Goal: Task Accomplishment & Management: Complete application form

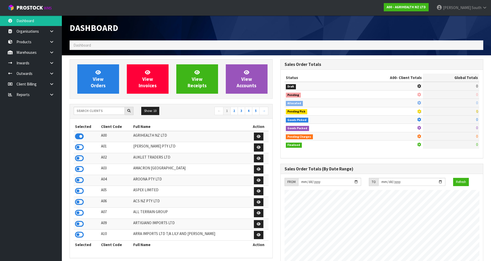
scroll to position [390, 210]
click at [113, 110] on input "text" at bounding box center [99, 111] width 51 height 8
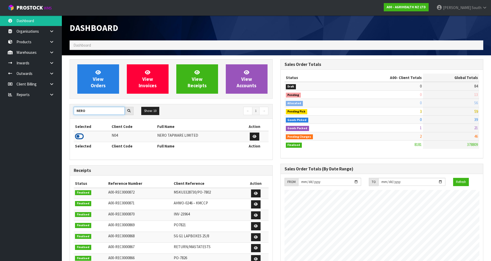
type input "NERO"
click at [80, 139] on icon at bounding box center [79, 137] width 9 height 8
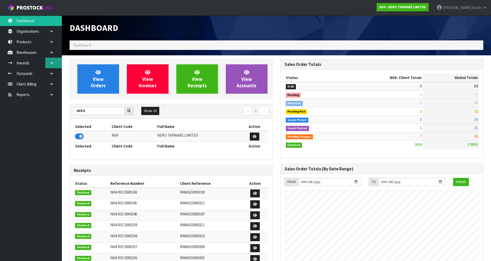
scroll to position [401, 210]
click at [55, 60] on link at bounding box center [53, 63] width 16 height 11
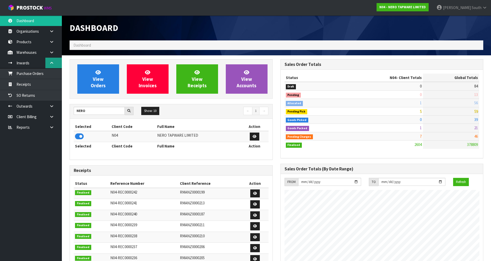
click at [53, 63] on icon at bounding box center [51, 63] width 5 height 4
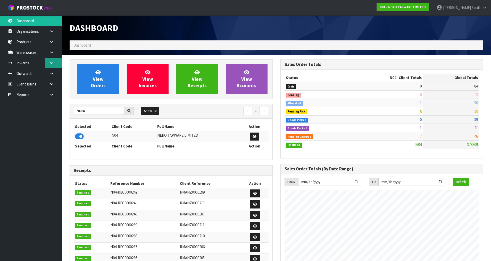
click at [53, 63] on icon at bounding box center [51, 63] width 5 height 4
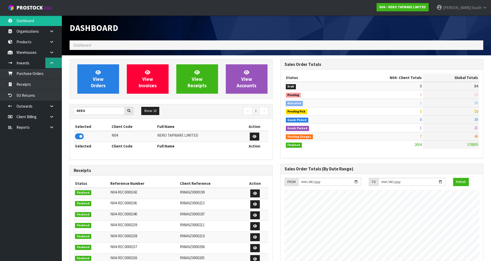
click at [53, 63] on icon at bounding box center [51, 63] width 5 height 4
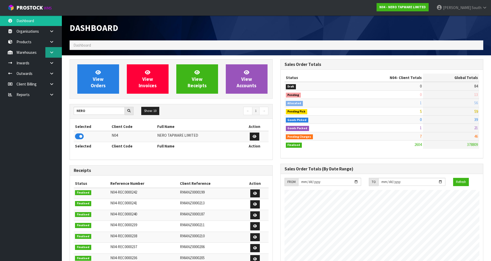
click at [56, 54] on link at bounding box center [53, 52] width 16 height 11
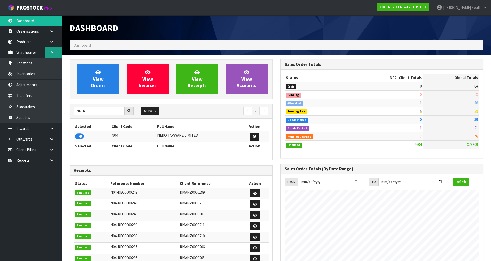
click at [58, 54] on link at bounding box center [53, 52] width 16 height 11
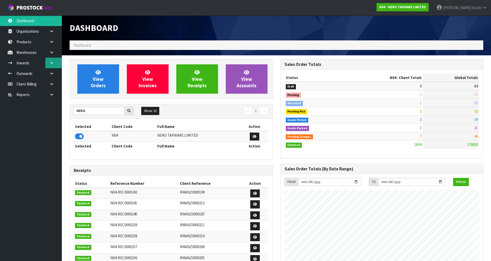
click at [54, 66] on link at bounding box center [53, 63] width 16 height 11
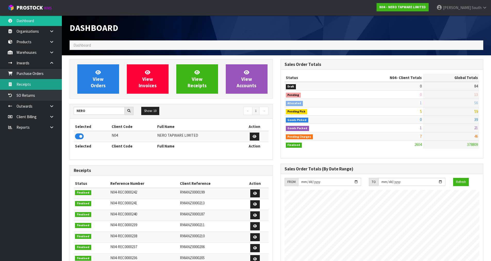
click at [42, 82] on link "Receipts" at bounding box center [31, 84] width 62 height 11
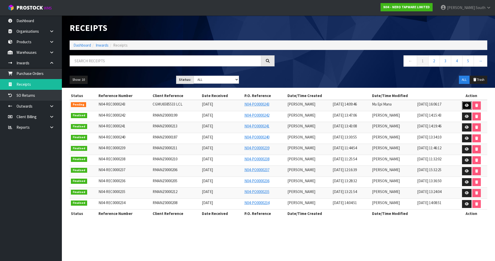
click at [465, 105] on icon at bounding box center [467, 105] width 4 height 3
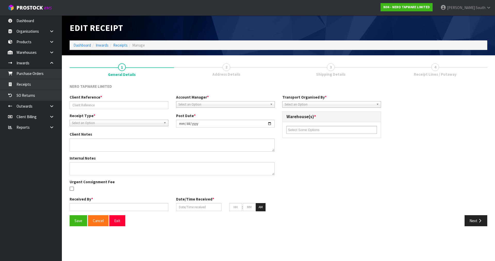
type input "CGMU6585533 LCL"
type input "2025-08-27"
type input "Prabhneet Kaur"
type input "27/08/2025"
type input "02"
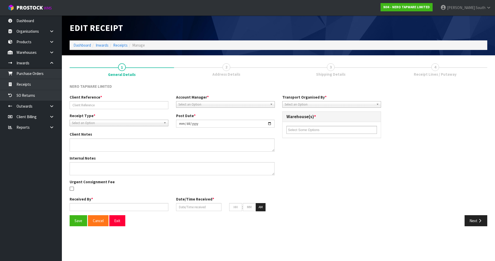
type input "09"
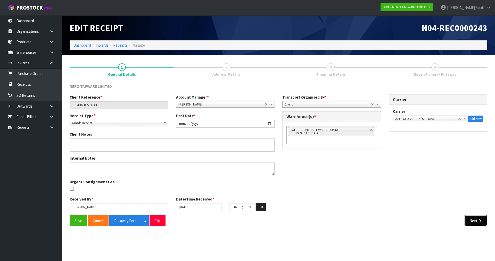
click at [472, 219] on button "Next" at bounding box center [475, 220] width 23 height 11
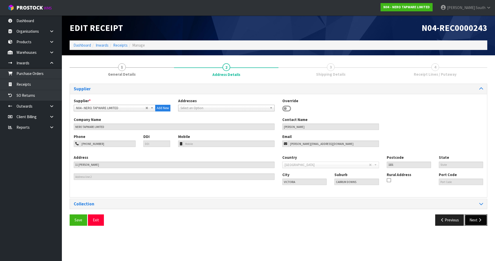
click at [478, 223] on button "Next" at bounding box center [475, 220] width 23 height 11
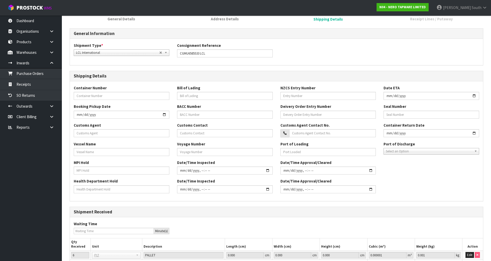
scroll to position [98, 0]
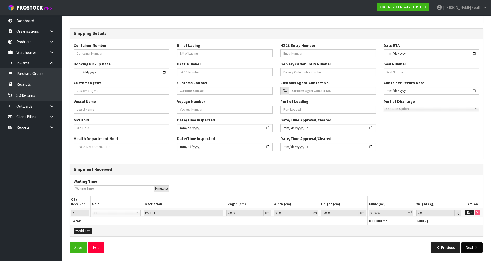
click at [471, 247] on button "Next" at bounding box center [471, 247] width 23 height 11
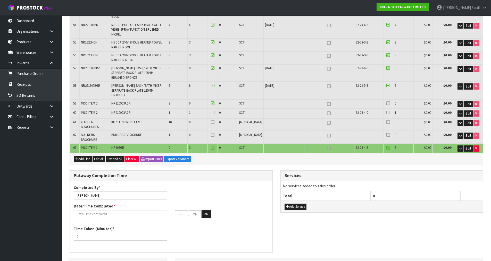
scroll to position [773, 0]
drag, startPoint x: 114, startPoint y: 121, endPoint x: 35, endPoint y: 108, distance: 80.4
type input "James + Johny + krishna"
click at [182, 210] on input "text" at bounding box center [181, 214] width 13 height 8
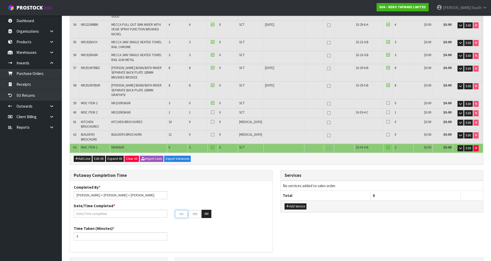
type input "28/08/2025"
type input "2"
type input "00"
type input "02"
type input "30"
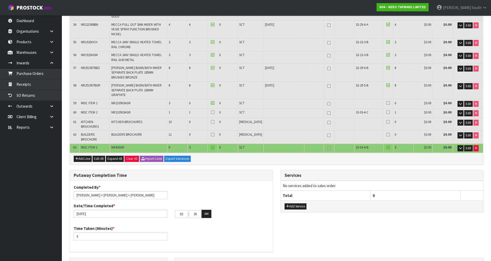
click at [240, 226] on div "Time Taken (Minutes) * 0" at bounding box center [171, 235] width 203 height 19
drag, startPoint x: 112, startPoint y: 164, endPoint x: 67, endPoint y: 164, distance: 44.8
click at [67, 170] on div "Putaway Completion Time Completed By * James + Johny + krishna Date/Time Comple…" at bounding box center [171, 214] width 211 height 88
click at [107, 226] on div "Time Taken (Minutes) *" at bounding box center [171, 235] width 203 height 19
click at [110, 233] on input "number" at bounding box center [121, 237] width 94 height 8
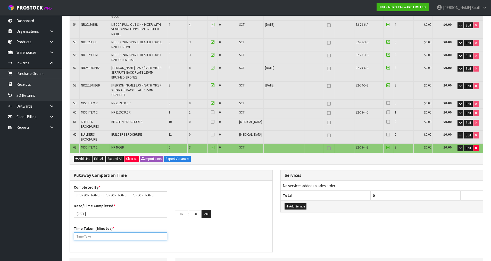
paste input "480"
type input "480"
click at [201, 226] on div "Time Taken (Minutes) * 480" at bounding box center [171, 235] width 203 height 19
click at [285, 171] on div "Putaway Completion Time Completed By * James + Johny + krishna Date/Time Comple…" at bounding box center [276, 214] width 421 height 88
click at [240, 226] on div "Time Taken (Minutes) * 480" at bounding box center [171, 235] width 203 height 19
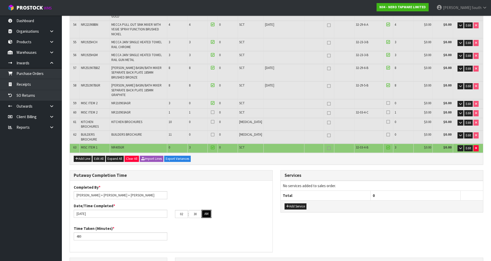
click at [209, 210] on button "AM" at bounding box center [206, 214] width 10 height 8
click at [267, 226] on div "Time Taken (Minutes) * 480" at bounding box center [171, 235] width 203 height 19
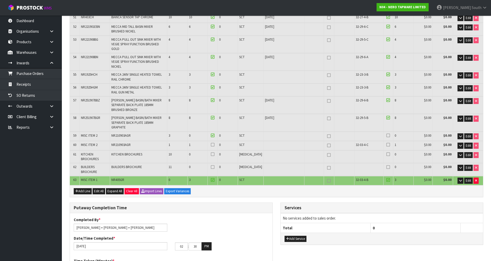
scroll to position [696, 0]
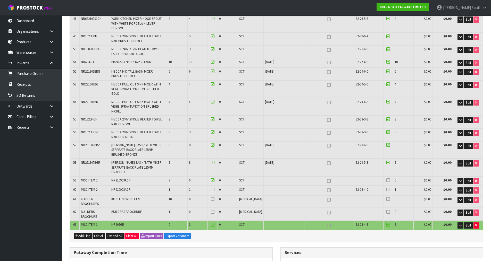
click at [387, 188] on div at bounding box center [388, 191] width 7 height 6
click at [386, 190] on icon at bounding box center [388, 190] width 4 height 0
click at [0, 0] on input "checkbox" at bounding box center [0, 0] width 0 height 0
click at [216, 188] on div at bounding box center [212, 191] width 7 height 6
click at [214, 190] on icon at bounding box center [213, 190] width 4 height 0
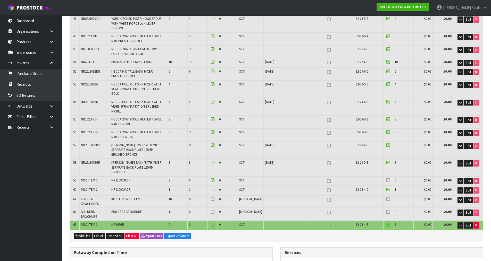
click at [0, 0] on input "checkbox" at bounding box center [0, 0] width 0 height 0
click at [459, 198] on icon "button" at bounding box center [460, 199] width 3 height 3
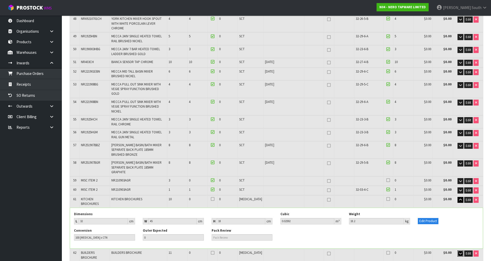
click at [459, 252] on icon "button" at bounding box center [460, 253] width 3 height 3
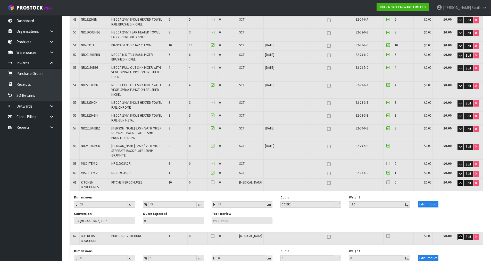
scroll to position [721, 0]
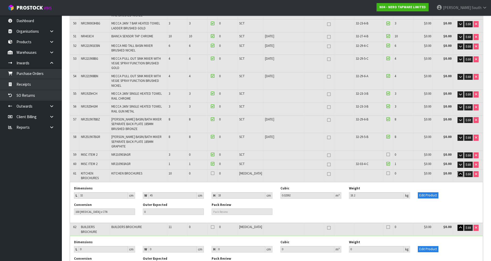
click at [458, 171] on button "button" at bounding box center [460, 174] width 6 height 6
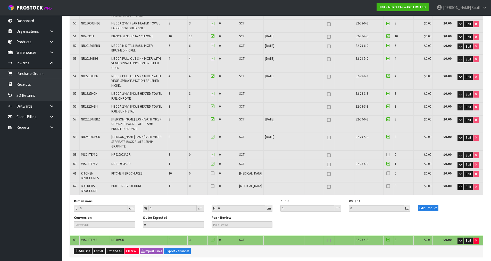
click at [460, 182] on td "Edit" at bounding box center [468, 188] width 30 height 12
click at [459, 185] on icon "button" at bounding box center [460, 186] width 3 height 3
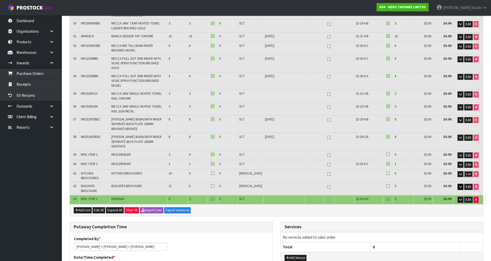
click at [466, 172] on span "Edit" at bounding box center [468, 174] width 5 height 4
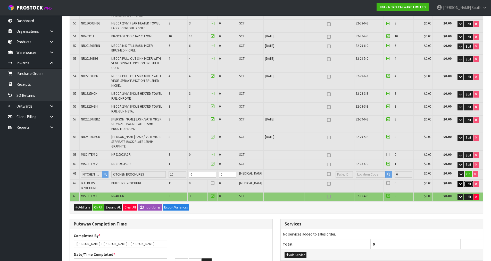
click at [466, 182] on span "Edit" at bounding box center [468, 184] width 5 height 4
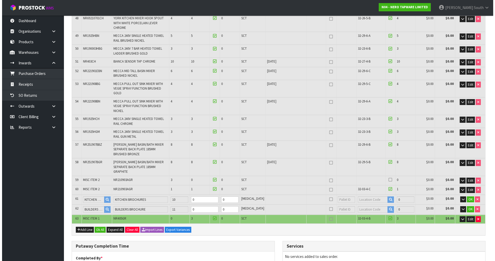
scroll to position [696, 0]
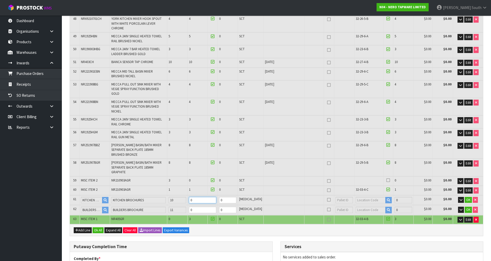
click at [141, 196] on tr "61 KITCHEN BROCHURES KITCHEN BROCHURES 10 0 0 PCE 0 $0.00 $0.00 OK" at bounding box center [276, 201] width 413 height 10
type input "5.336814"
type input "1102.85"
type input "1"
type input "5.570094"
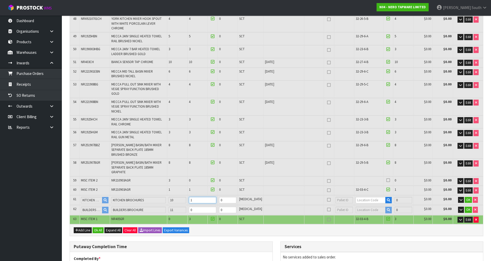
type input "1266.65"
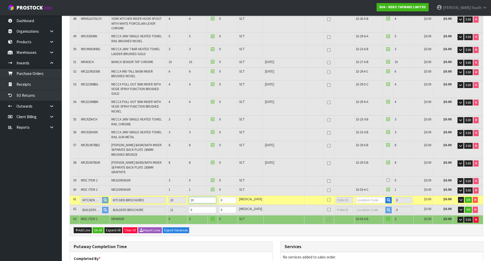
type input "10"
click at [170, 205] on tr "62 BUILDERS BROCHURE BUILDERS BROCHURE 11 0 0 PCE 0 $0.00 $0.00 OK" at bounding box center [276, 210] width 413 height 10
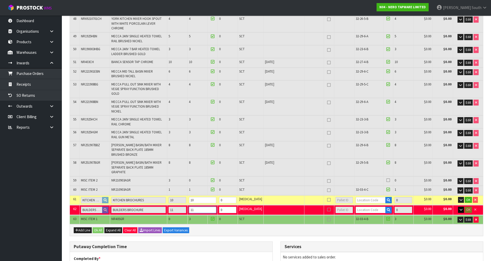
type input "11"
click at [459, 207] on button "button" at bounding box center [461, 210] width 6 height 6
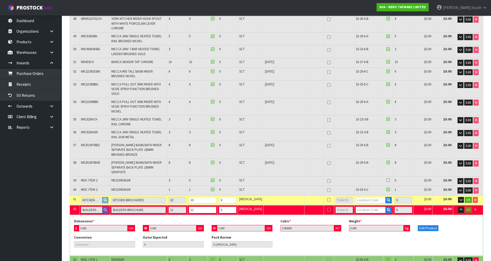
click at [419, 235] on div "Conversion Outer Expected 0 Pack Review 11 PCE" at bounding box center [276, 243] width 412 height 16
click at [428, 225] on button "Edit Product" at bounding box center [428, 228] width 21 height 6
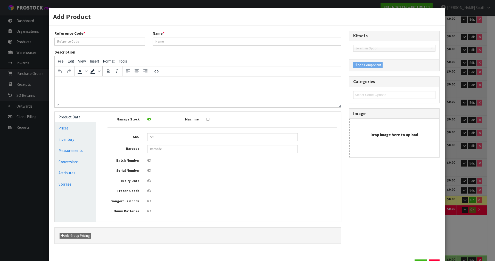
type input "BUILDERS BROCHURE"
click at [80, 150] on link "Measurements" at bounding box center [75, 150] width 41 height 11
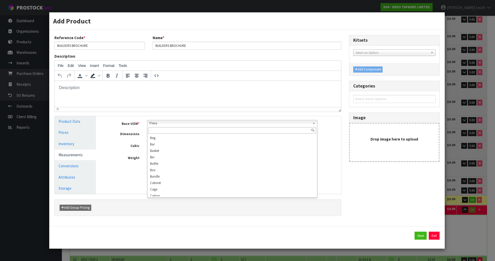
click at [165, 121] on span "Piece" at bounding box center [229, 123] width 161 height 6
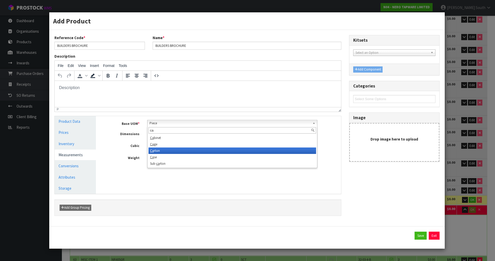
type input "ca"
click at [169, 151] on li "Ca rton" at bounding box center [232, 151] width 168 height 6
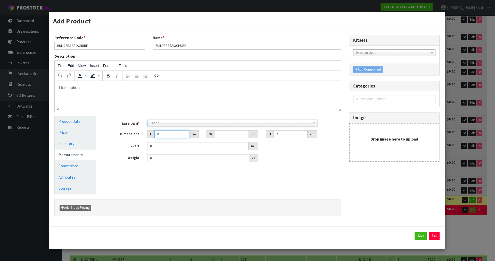
click at [168, 135] on input "0" at bounding box center [171, 134] width 35 height 8
type input "3"
type input "0.000001"
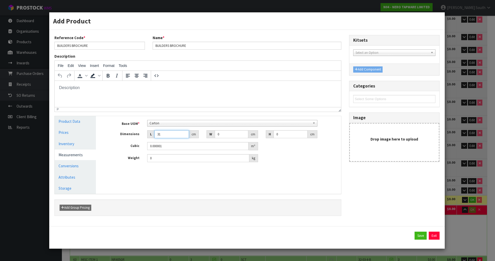
type input "31"
type input "44.6"
type input "1"
type input "0.001383"
type input "18"
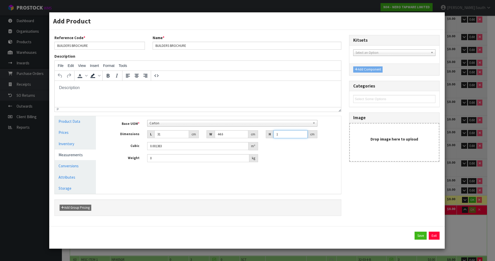
type input "0.024887"
type input "18.8"
type input "0.025993"
type input "18.8"
type input "20.6"
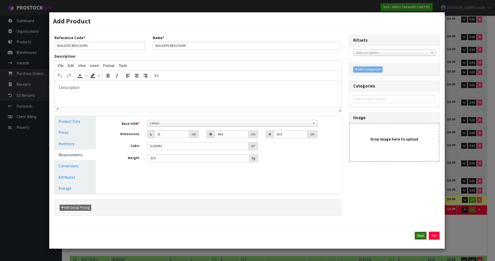
click at [419, 238] on button "Save" at bounding box center [420, 236] width 12 height 8
type input "84"
type input "5.856017"
type input "1493.25"
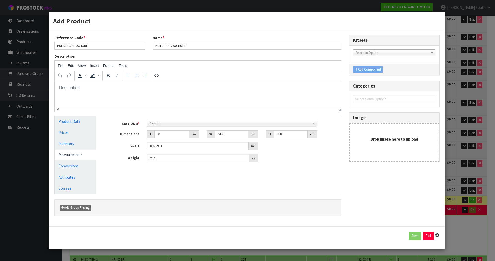
type input "31"
type input "44.6"
type input "18.8"
type input "0.025993"
type input "20.6"
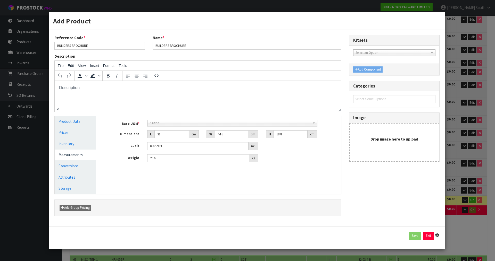
type input "1 PCE x CTN"
type input "11 CTN"
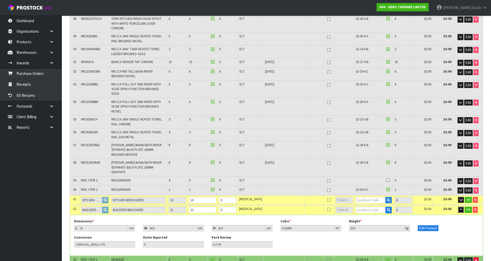
click at [461, 208] on icon "button" at bounding box center [460, 209] width 3 height 3
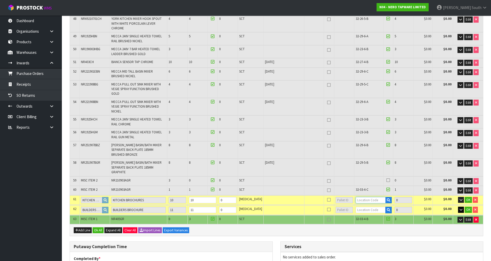
click at [363, 197] on input "text" at bounding box center [371, 200] width 30 height 6
type input "31-25-2"
click at [375, 147] on link "31-25-2 -C" at bounding box center [370, 148] width 41 height 7
type input "649"
type input "31-25-2-C"
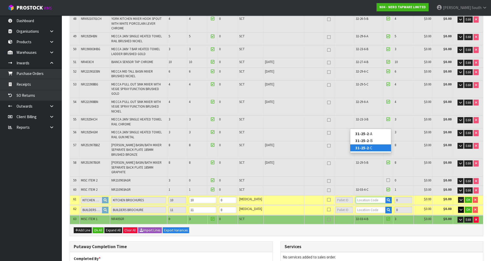
type input "10"
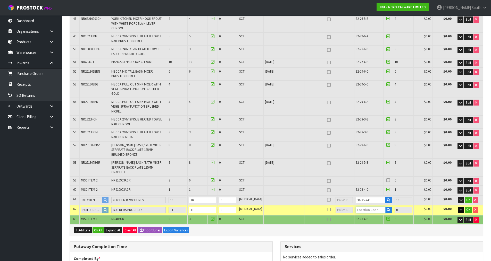
click at [367, 207] on input "text" at bounding box center [371, 210] width 30 height 6
type input "31-25-2"
click at [371, 143] on link "31-25-2 -A" at bounding box center [370, 143] width 41 height 7
type input "660"
type input "31-25-2-A"
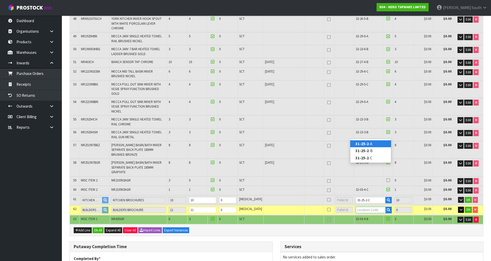
type input "11"
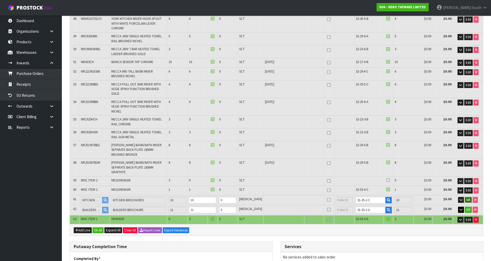
click at [470, 198] on span "OK" at bounding box center [468, 200] width 4 height 4
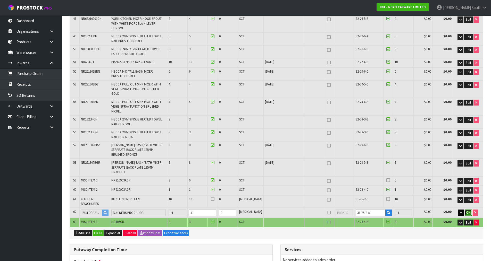
click at [467, 210] on span "OK" at bounding box center [468, 212] width 4 height 4
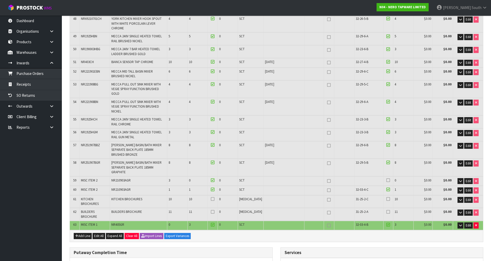
click at [386, 197] on label at bounding box center [388, 199] width 4 height 5
click at [0, 0] on input "checkbox" at bounding box center [0, 0] width 0 height 0
click at [386, 212] on icon at bounding box center [388, 212] width 4 height 0
click at [0, 0] on input "checkbox" at bounding box center [0, 0] width 0 height 0
click at [214, 212] on icon at bounding box center [213, 212] width 4 height 0
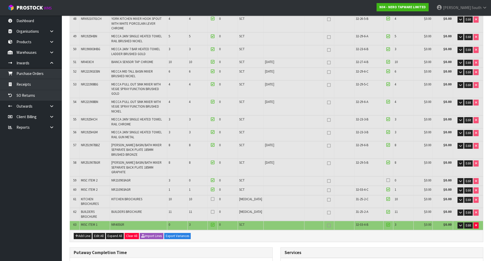
click at [0, 0] on input "checkbox" at bounding box center [0, 0] width 0 height 0
click at [386, 180] on icon at bounding box center [388, 180] width 4 height 0
click at [0, 0] on input "checkbox" at bounding box center [0, 0] width 0 height 0
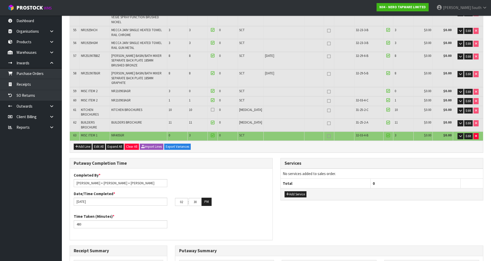
scroll to position [839, 0]
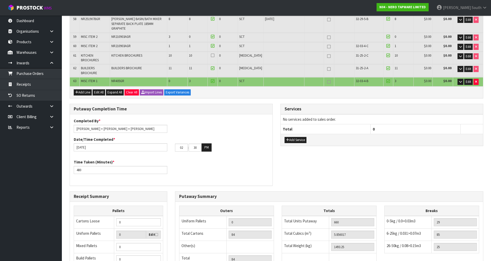
click at [414, 206] on div "Breaks 0-5kg / 0.0>0.03m3 29 6-25kg / 0.031>0.07m3 85 26-50kg / 0.08>0.15m3 25 …" at bounding box center [431, 232] width 95 height 53
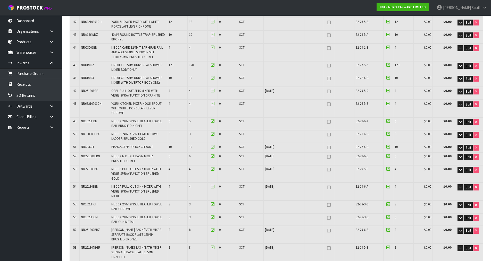
scroll to position [729, 0]
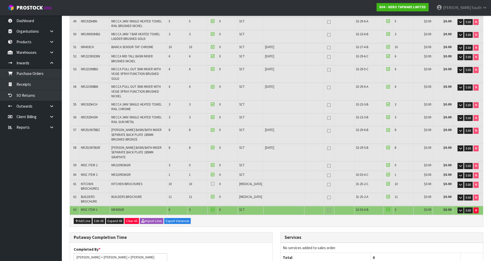
click at [214, 184] on icon at bounding box center [213, 184] width 4 height 0
click at [0, 0] on input "checkbox" at bounding box center [0, 0] width 0 height 0
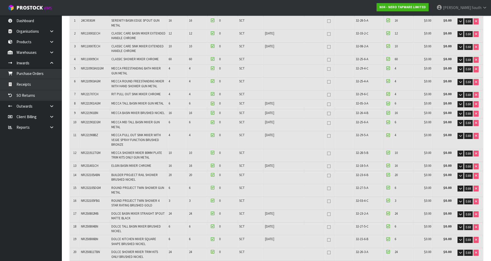
scroll to position [34, 0]
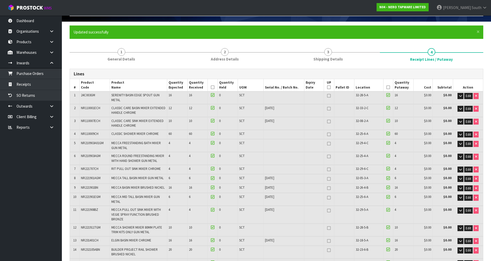
click at [214, 87] on icon at bounding box center [213, 87] width 4 height 0
click at [386, 87] on th at bounding box center [388, 85] width 10 height 12
click at [386, 87] on icon at bounding box center [388, 87] width 4 height 0
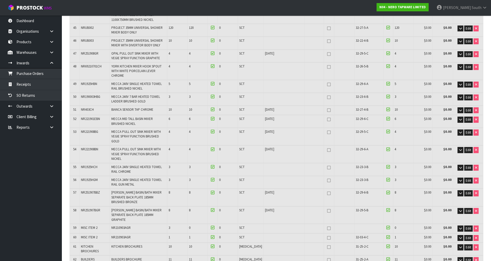
scroll to position [781, 0]
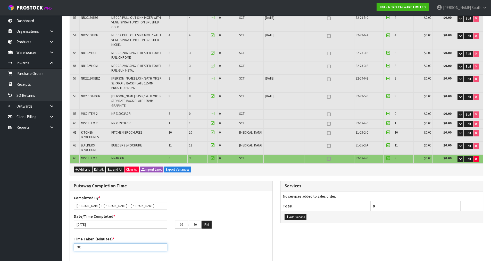
click at [280, 188] on div "Putaway Completion Time Completed By * James + Johny + krishna Date/Time Comple…" at bounding box center [276, 225] width 421 height 88
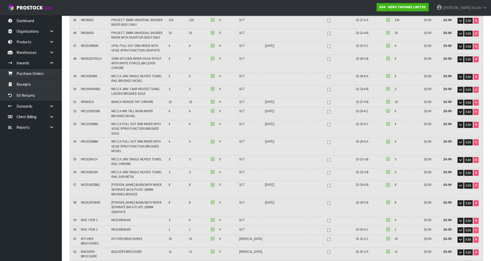
scroll to position [652, 0]
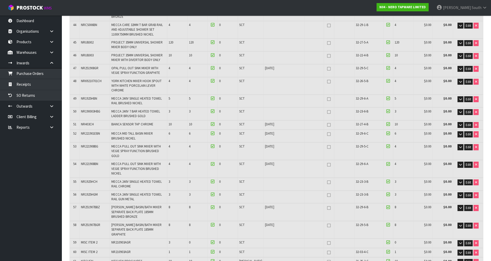
click at [338, 9] on nav "Toggle navigation ProStock WMS N04 - NERO TAPWARE LIMITED Zachary South Logout" at bounding box center [245, 8] width 491 height 16
click at [346, 3] on nav "Toggle navigation ProStock WMS N04 - NERO TAPWARE LIMITED Zachary South Logout" at bounding box center [245, 8] width 491 height 16
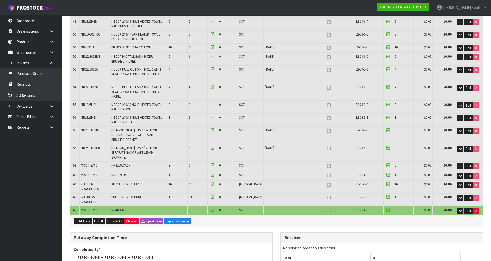
scroll to position [729, 0]
click at [115, 219] on span "Expand All" at bounding box center [114, 221] width 15 height 4
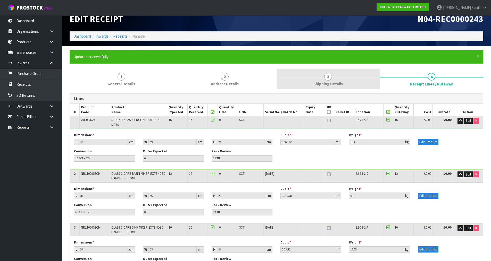
scroll to position [0, 0]
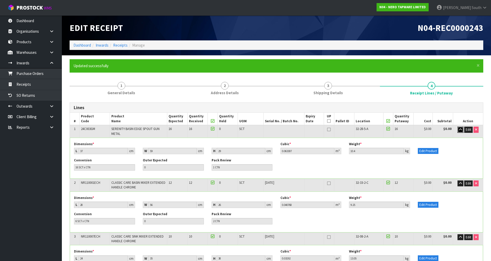
click at [460, 129] on icon "button" at bounding box center [460, 129] width 3 height 3
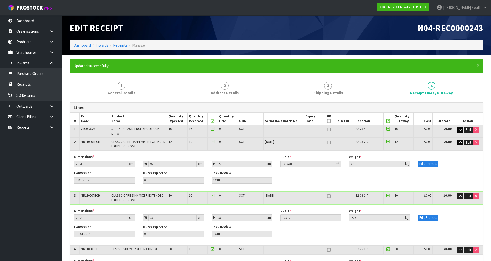
click at [458, 140] on button "button" at bounding box center [460, 143] width 6 height 6
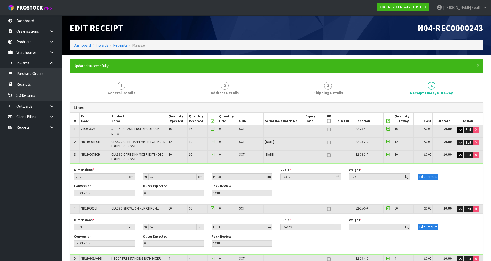
click at [458, 153] on button "button" at bounding box center [460, 156] width 6 height 6
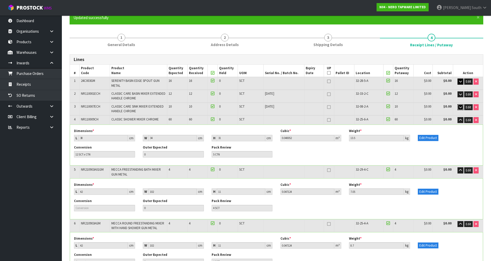
scroll to position [52, 0]
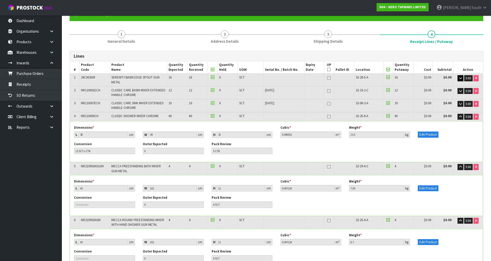
click at [354, 99] on td "32-08-2-A" at bounding box center [368, 105] width 29 height 12
click at [457, 114] on button "button" at bounding box center [460, 117] width 6 height 6
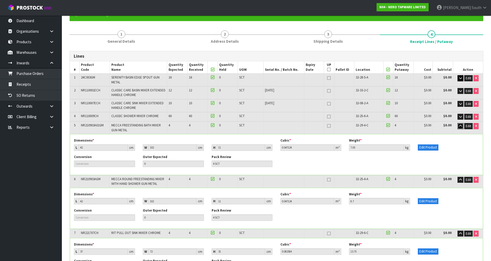
click at [459, 124] on icon "button" at bounding box center [460, 125] width 3 height 3
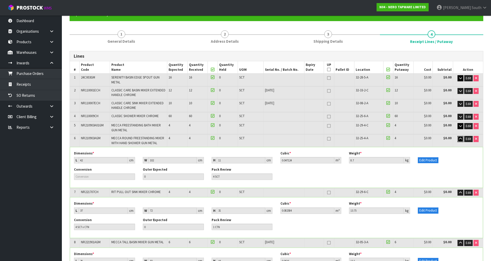
click at [461, 136] on button "button" at bounding box center [460, 139] width 6 height 6
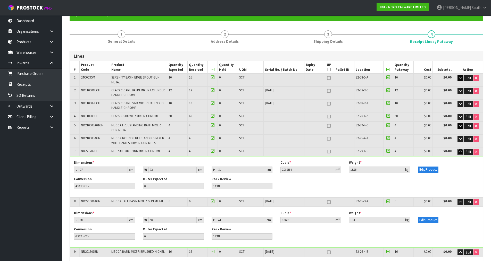
click at [460, 150] on icon "button" at bounding box center [460, 151] width 3 height 3
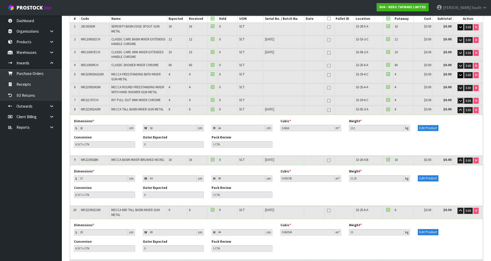
scroll to position [103, 0]
click at [461, 108] on icon "button" at bounding box center [460, 109] width 3 height 3
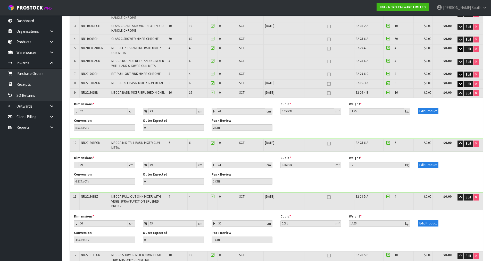
scroll to position [155, 0]
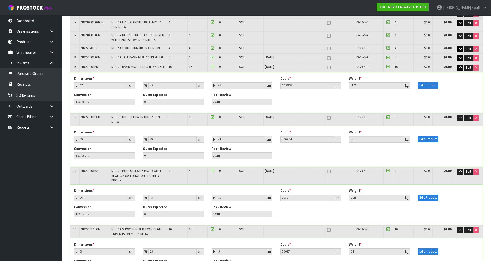
click at [459, 66] on icon "button" at bounding box center [460, 67] width 3 height 3
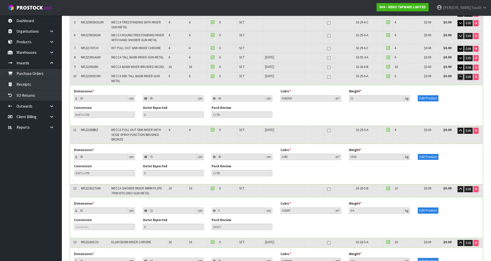
click at [459, 75] on icon "button" at bounding box center [460, 76] width 3 height 3
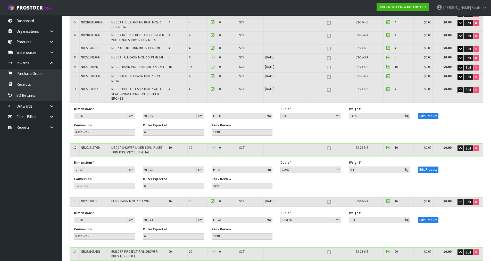
click at [460, 88] on icon "button" at bounding box center [460, 89] width 3 height 3
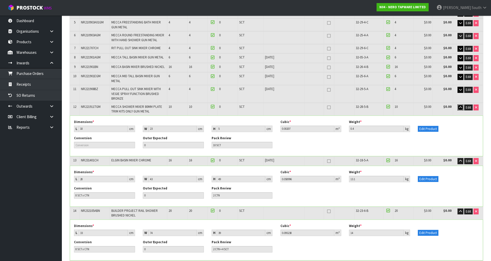
click at [460, 106] on icon "button" at bounding box center [460, 107] width 3 height 3
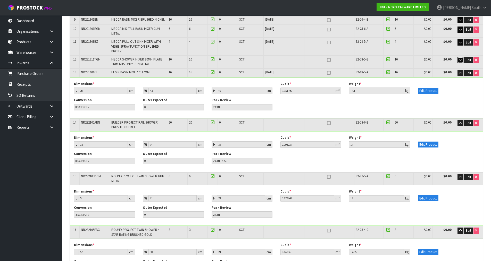
scroll to position [206, 0]
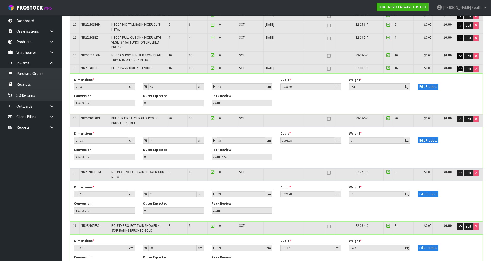
click at [461, 67] on icon "button" at bounding box center [460, 68] width 3 height 3
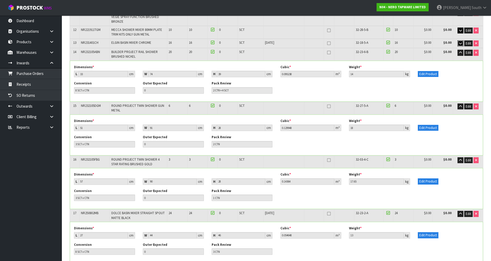
scroll to position [232, 0]
click at [397, 81] on div "Conversion 8 SCT x CTN Outer Expected 0 Pack Review 2 CTN + 4 SCT" at bounding box center [276, 89] width 412 height 16
click at [459, 51] on icon "button" at bounding box center [460, 52] width 3 height 3
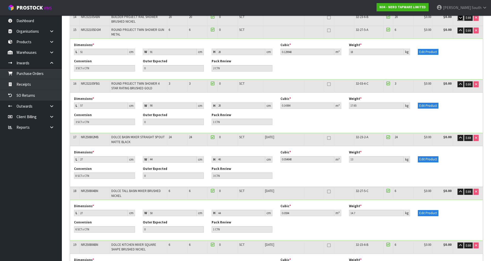
scroll to position [258, 0]
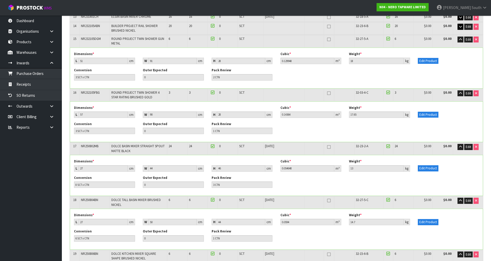
click at [350, 68] on div "Conversion 3 SCT x CTN Outer Expected 0 Pack Review 2 CTN" at bounding box center [276, 76] width 412 height 16
click at [460, 37] on button "button" at bounding box center [460, 40] width 6 height 6
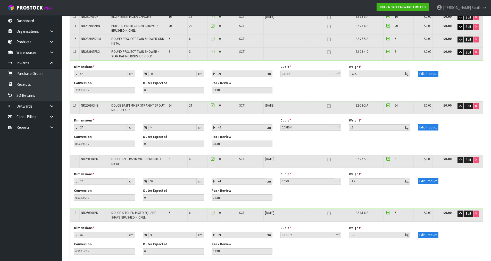
click at [460, 51] on icon "button" at bounding box center [460, 52] width 3 height 3
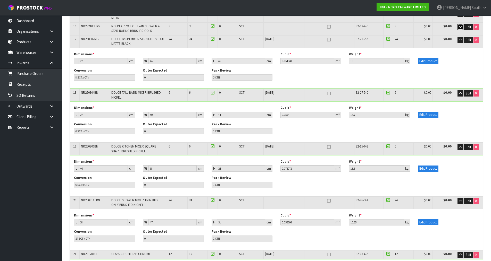
scroll to position [283, 0]
click at [460, 37] on button "button" at bounding box center [460, 40] width 6 height 6
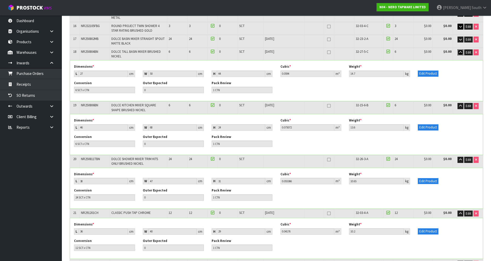
click at [457, 49] on button "button" at bounding box center [460, 52] width 6 height 6
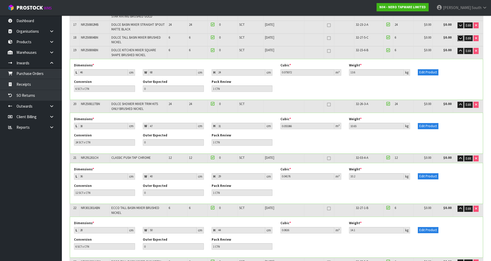
scroll to position [309, 0]
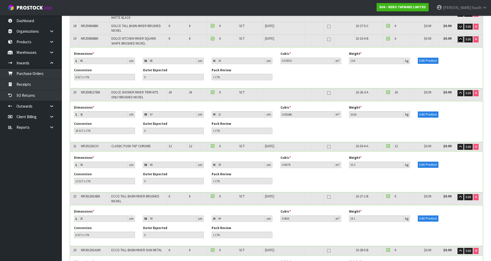
click at [460, 36] on button "button" at bounding box center [460, 39] width 6 height 6
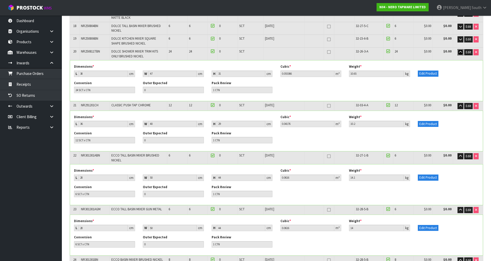
click at [459, 50] on icon "button" at bounding box center [460, 51] width 3 height 3
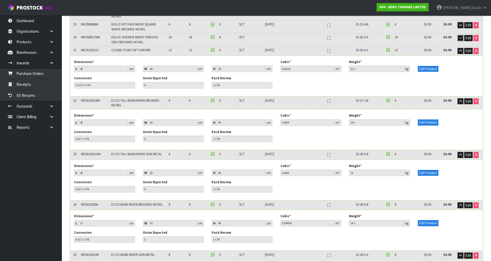
scroll to position [335, 0]
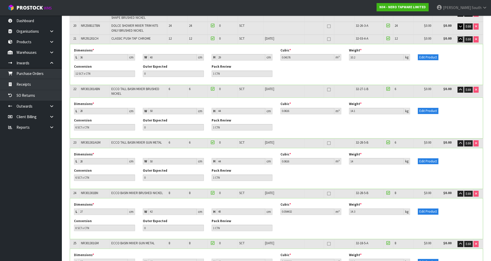
click at [457, 36] on button "button" at bounding box center [460, 39] width 6 height 6
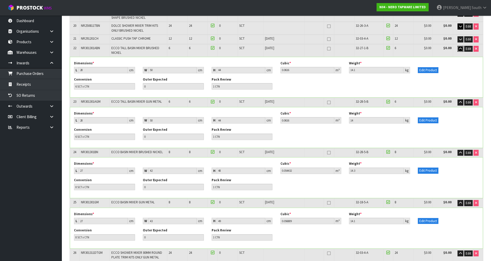
click at [460, 47] on icon "button" at bounding box center [460, 48] width 3 height 3
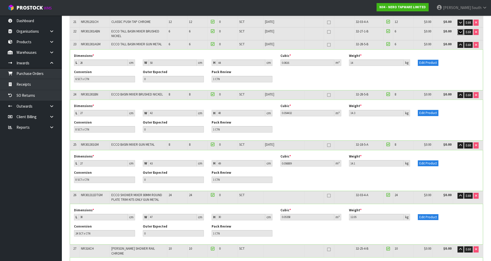
scroll to position [361, 0]
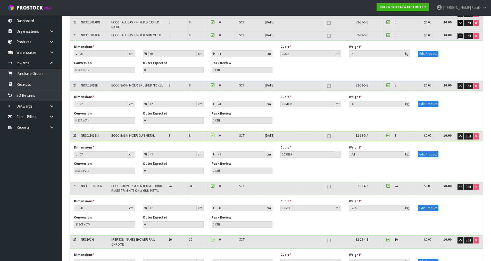
click at [459, 34] on icon "button" at bounding box center [460, 35] width 3 height 3
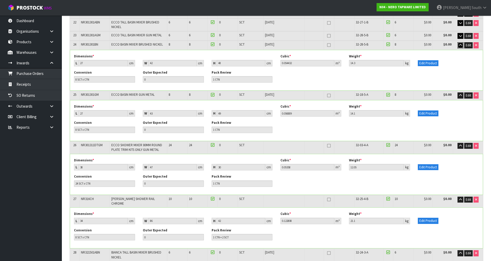
click at [457, 42] on button "button" at bounding box center [460, 45] width 6 height 6
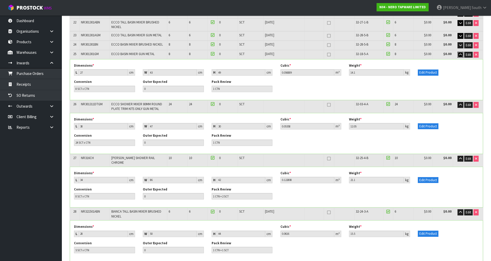
click at [459, 53] on icon "button" at bounding box center [460, 54] width 3 height 3
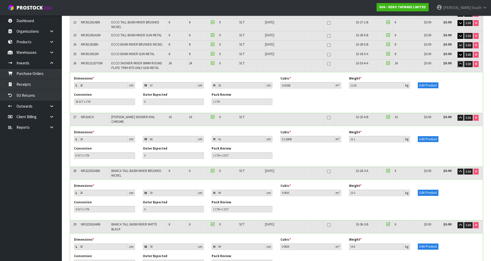
click at [459, 62] on icon "button" at bounding box center [460, 63] width 3 height 3
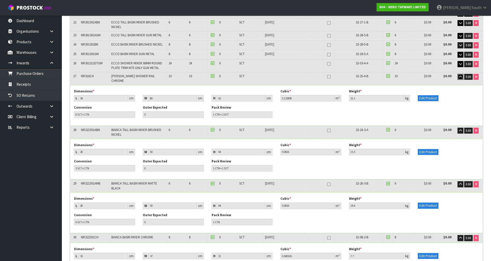
click at [460, 75] on icon "button" at bounding box center [460, 76] width 3 height 3
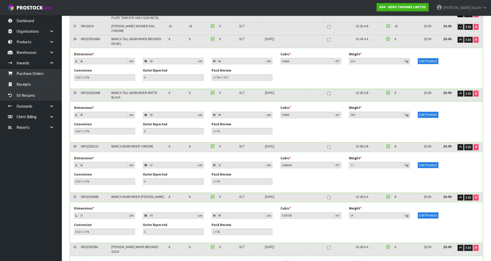
scroll to position [412, 0]
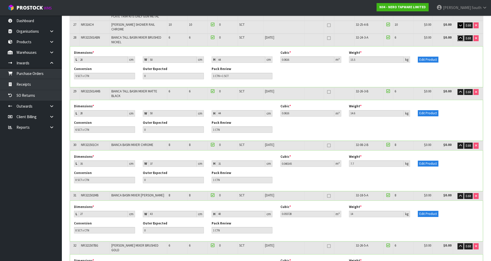
click at [460, 37] on icon "button" at bounding box center [460, 38] width 3 height 3
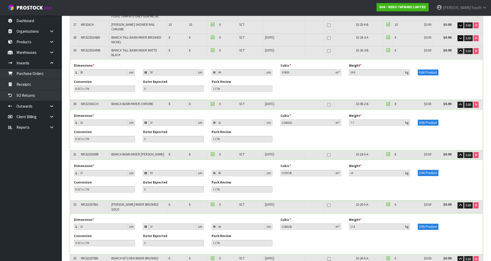
click at [459, 49] on icon "button" at bounding box center [460, 50] width 3 height 3
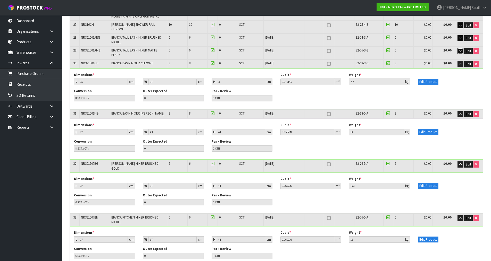
scroll to position [438, 0]
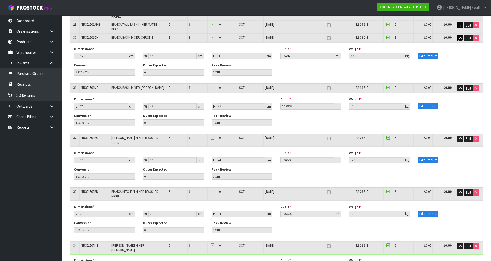
click at [459, 37] on icon "button" at bounding box center [460, 38] width 3 height 3
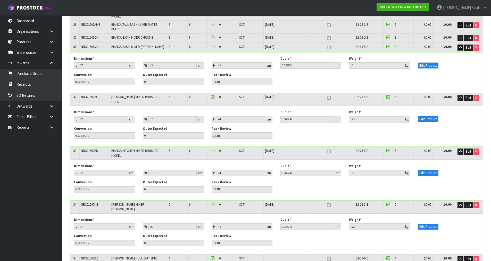
click at [458, 45] on button "button" at bounding box center [460, 48] width 6 height 6
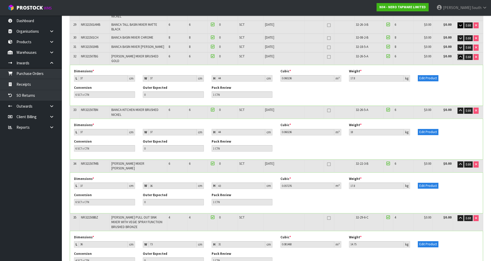
click at [462, 54] on button "button" at bounding box center [460, 57] width 6 height 6
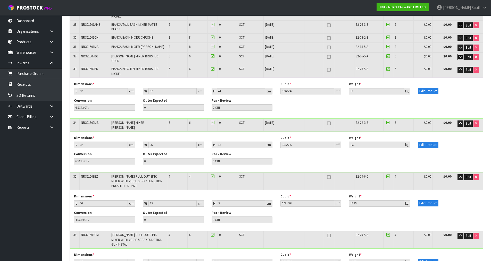
scroll to position [464, 0]
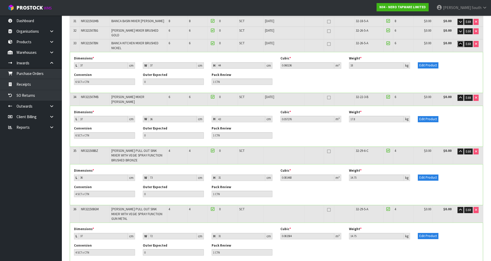
click at [458, 41] on button "button" at bounding box center [460, 44] width 6 height 6
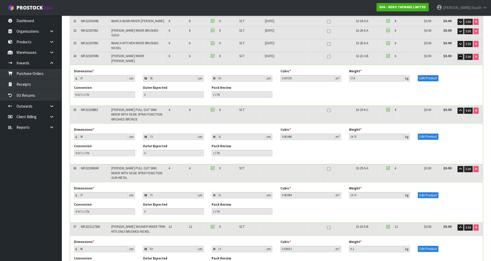
click at [460, 55] on icon "button" at bounding box center [460, 56] width 3 height 3
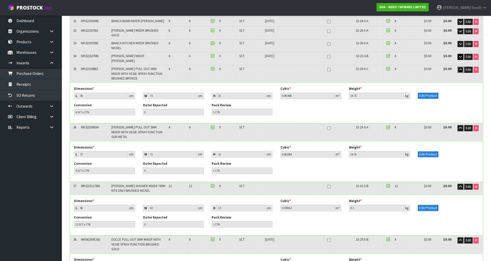
click at [460, 68] on icon "button" at bounding box center [460, 69] width 3 height 3
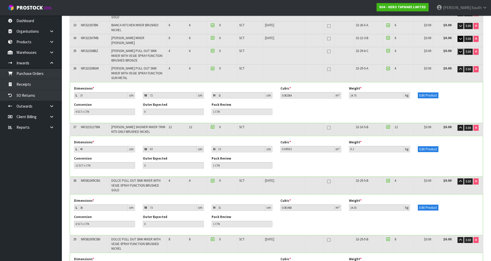
scroll to position [490, 0]
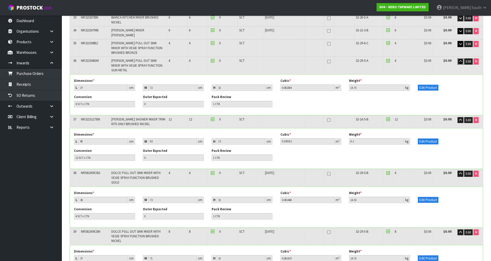
click at [458, 58] on button "button" at bounding box center [460, 61] width 6 height 6
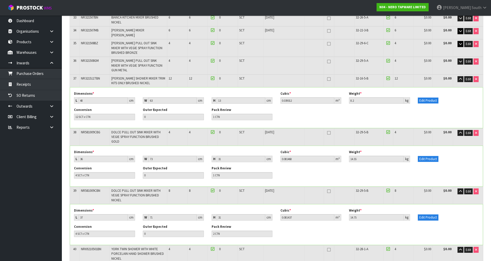
click at [456, 75] on td "Edit" at bounding box center [468, 81] width 30 height 12
click at [459, 78] on icon "button" at bounding box center [460, 79] width 3 height 3
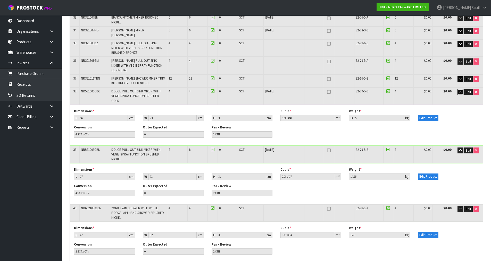
click at [459, 90] on icon "button" at bounding box center [460, 91] width 3 height 3
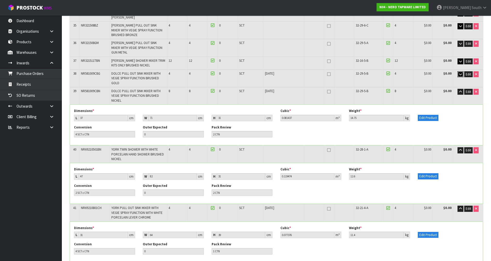
scroll to position [515, 0]
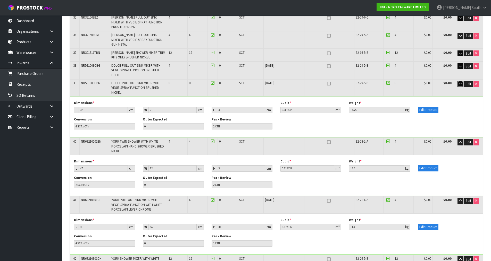
click at [461, 81] on button "button" at bounding box center [460, 84] width 6 height 6
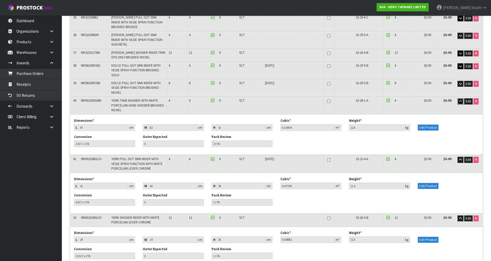
click at [459, 100] on icon "button" at bounding box center [460, 101] width 3 height 3
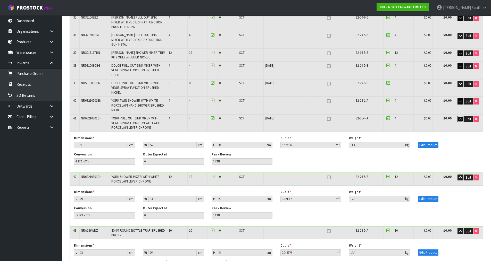
click at [457, 116] on button "button" at bounding box center [460, 119] width 6 height 6
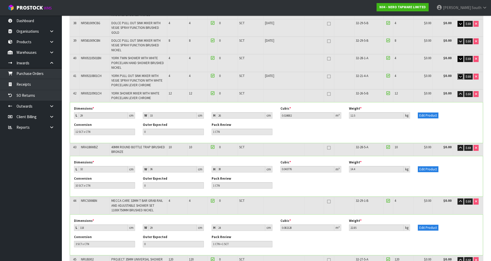
scroll to position [567, 0]
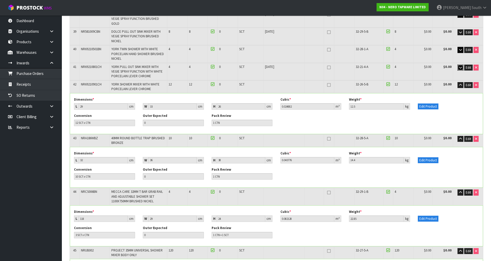
click at [460, 65] on button "button" at bounding box center [460, 68] width 6 height 6
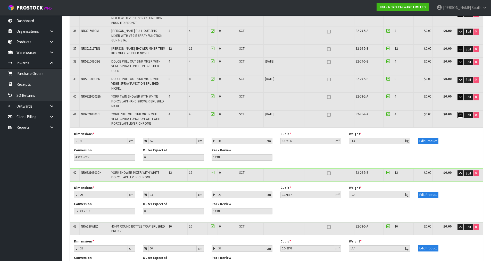
scroll to position [515, 0]
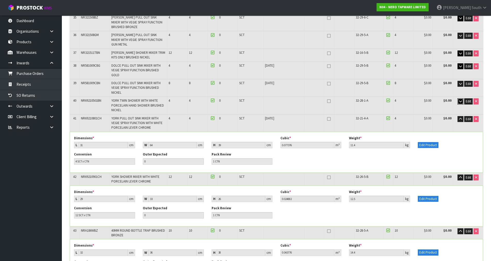
click at [460, 100] on icon "button" at bounding box center [460, 101] width 3 height 3
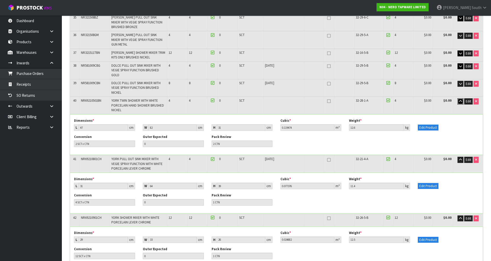
click at [461, 100] on icon "button" at bounding box center [460, 101] width 3 height 3
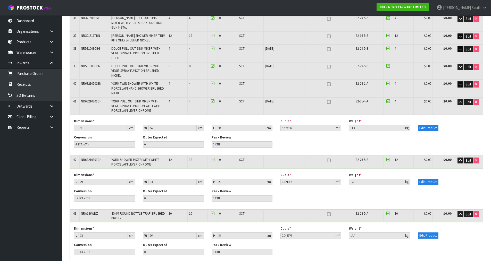
scroll to position [541, 0]
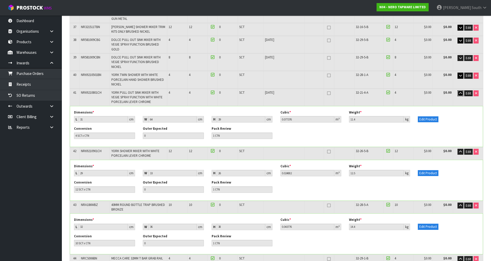
click at [459, 92] on icon "button" at bounding box center [460, 93] width 3 height 3
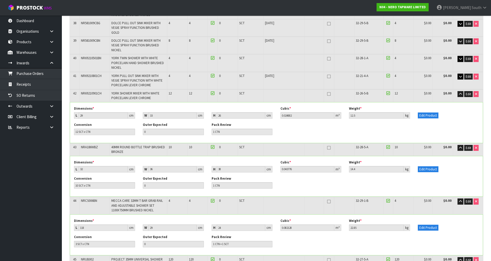
scroll to position [567, 0]
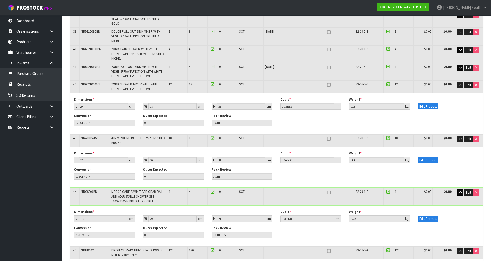
click at [458, 190] on button "button" at bounding box center [460, 193] width 6 height 6
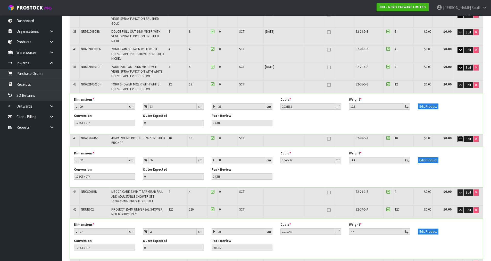
click at [459, 136] on button "button" at bounding box center [460, 139] width 6 height 6
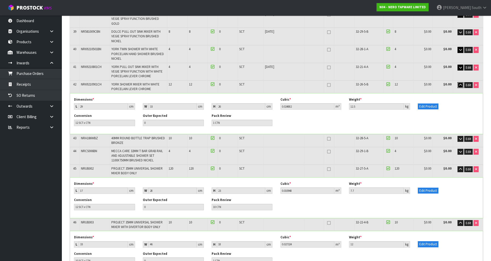
click at [459, 82] on button "button" at bounding box center [460, 85] width 6 height 6
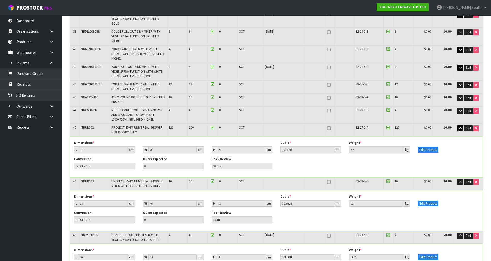
click at [459, 127] on icon "button" at bounding box center [460, 128] width 3 height 3
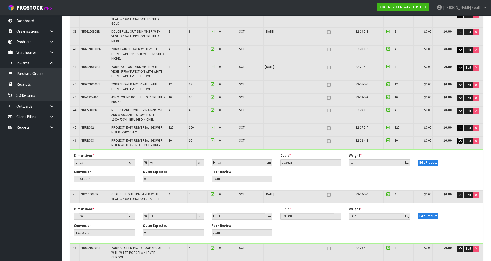
click at [460, 138] on button "button" at bounding box center [460, 141] width 6 height 6
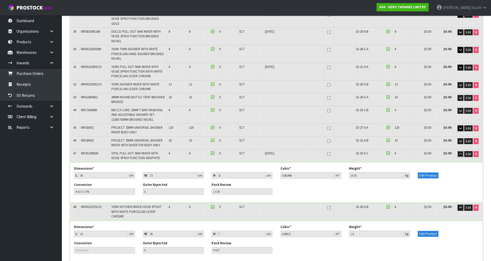
click at [460, 153] on icon "button" at bounding box center [460, 154] width 3 height 3
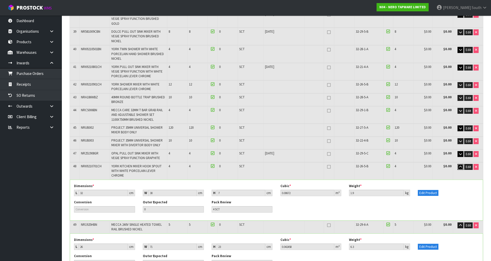
click at [459, 164] on button "button" at bounding box center [460, 167] width 6 height 6
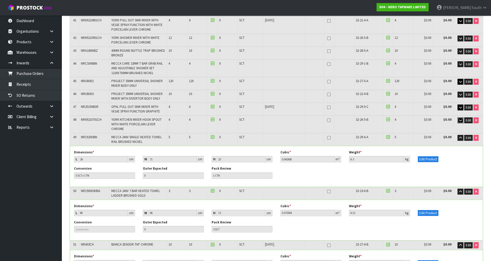
scroll to position [618, 0]
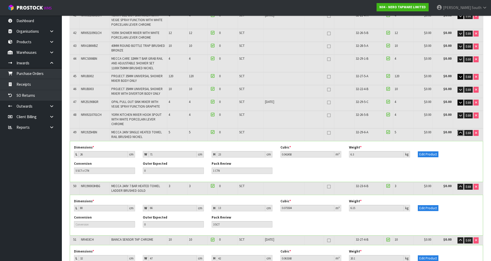
click at [461, 131] on icon "button" at bounding box center [460, 132] width 3 height 3
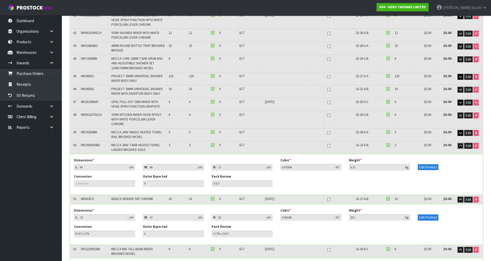
click at [460, 143] on button "button" at bounding box center [460, 146] width 6 height 6
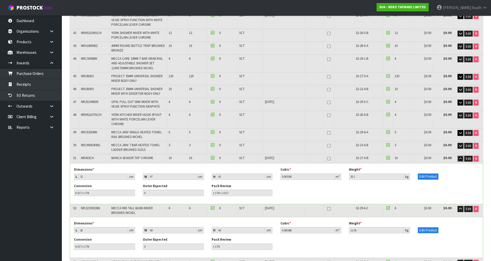
click at [459, 157] on icon "button" at bounding box center [460, 158] width 3 height 3
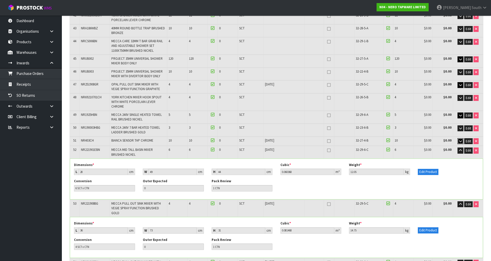
scroll to position [644, 0]
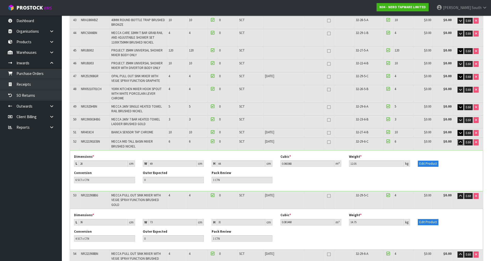
click at [460, 139] on button "button" at bounding box center [460, 142] width 6 height 6
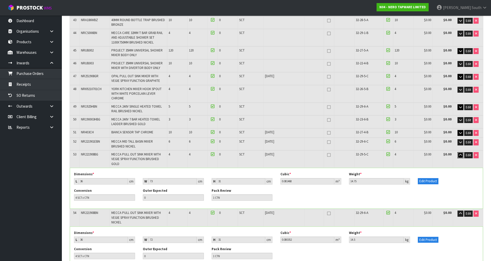
click at [460, 154] on icon "button" at bounding box center [460, 155] width 3 height 3
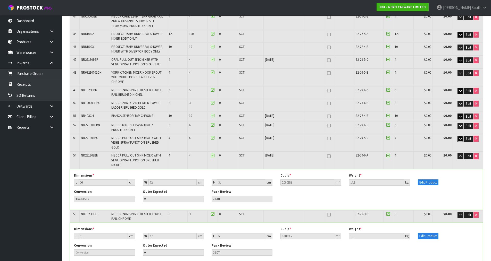
scroll to position [670, 0]
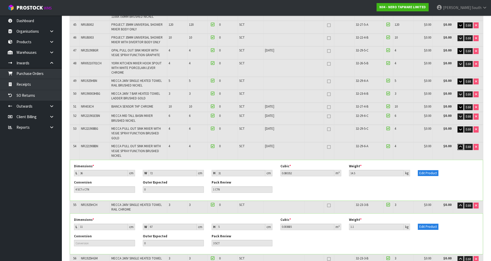
click at [461, 145] on icon "button" at bounding box center [460, 146] width 3 height 3
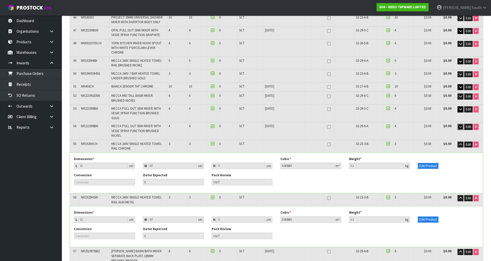
scroll to position [721, 0]
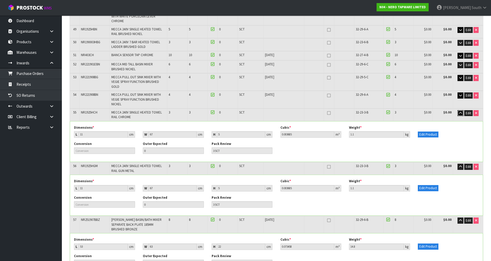
click at [460, 112] on icon "button" at bounding box center [460, 113] width 3 height 3
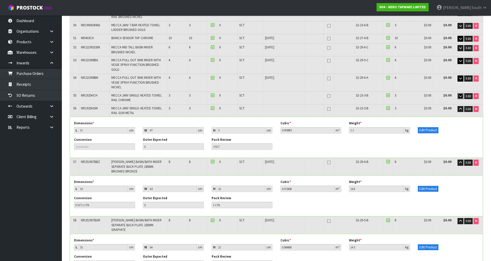
scroll to position [747, 0]
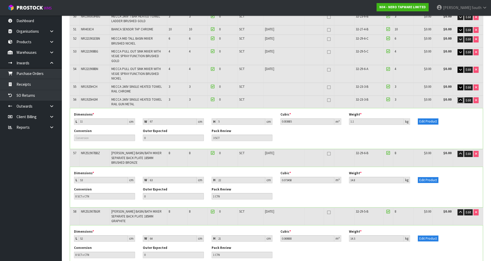
click at [457, 97] on button "button" at bounding box center [460, 100] width 6 height 6
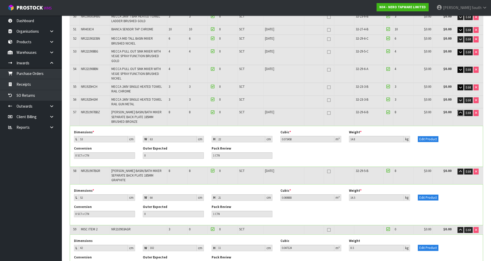
click at [459, 110] on button "button" at bounding box center [460, 113] width 6 height 6
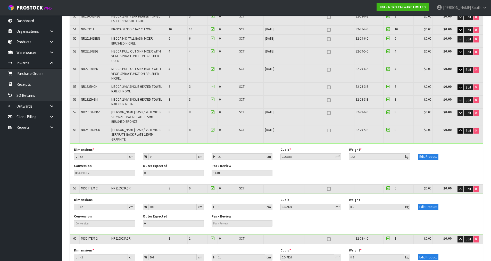
click at [460, 129] on icon "button" at bounding box center [460, 130] width 3 height 3
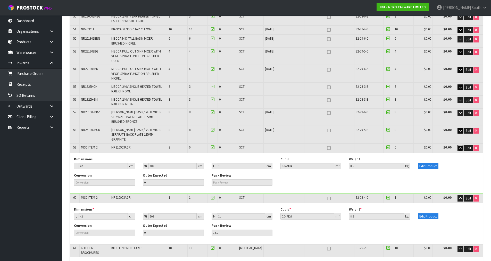
click at [459, 147] on icon "button" at bounding box center [460, 148] width 3 height 3
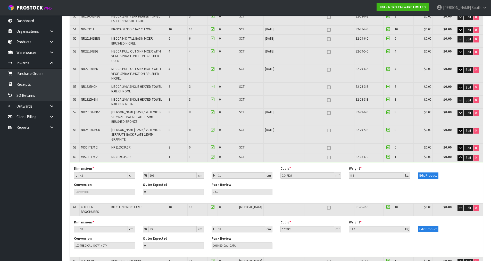
click at [459, 156] on icon "button" at bounding box center [460, 157] width 3 height 3
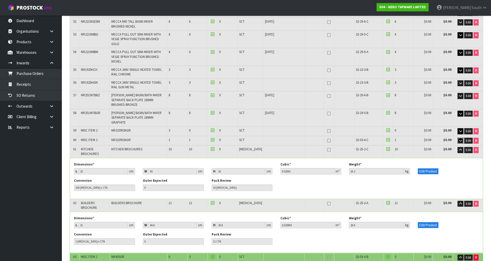
scroll to position [773, 0]
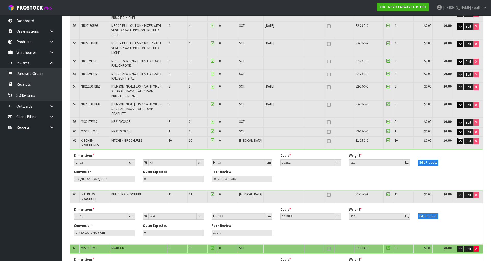
click at [460, 140] on icon "button" at bounding box center [460, 141] width 3 height 3
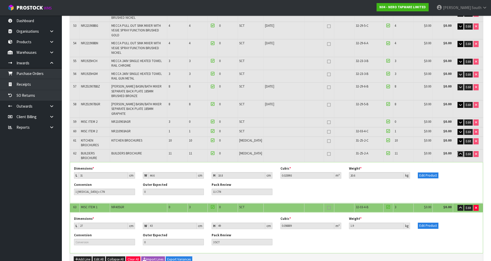
click at [458, 151] on button "button" at bounding box center [460, 154] width 6 height 6
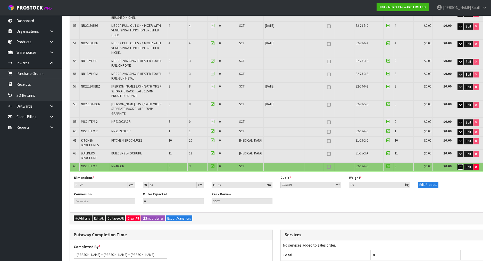
click at [461, 165] on icon "button" at bounding box center [460, 166] width 3 height 3
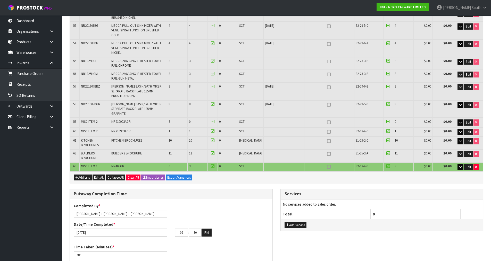
click at [408, 219] on div "Add Service" at bounding box center [382, 225] width 203 height 12
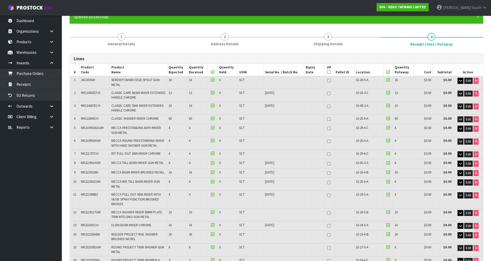
scroll to position [0, 0]
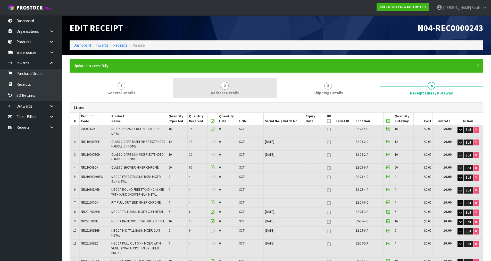
click at [220, 88] on link "2 Address Details" at bounding box center [224, 88] width 103 height 20
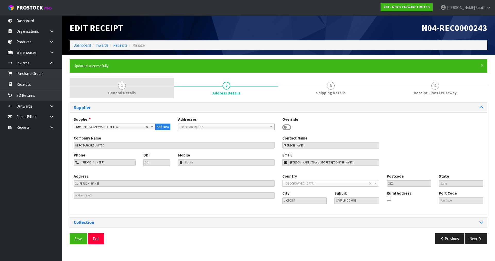
click at [94, 86] on div at bounding box center [122, 86] width 104 height 0
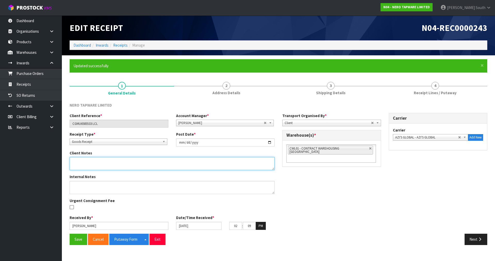
click at [134, 161] on textarea at bounding box center [172, 163] width 205 height 13
type textarea "N"
type textarea "VARIENCE DUE TO SYSTEM ERROR"
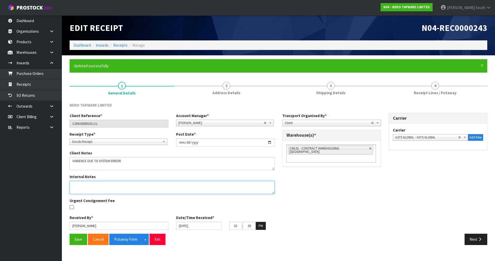
paste textarea "VARIENCE DUE TO SYSTEM ERROR"
type textarea "VARIENCE DUE TO SYSTEM ERROR"
click at [281, 195] on div "Client Reference * CGMU6585533 LCL Account Manager * Zubair Moolla Rod Giles Ki…" at bounding box center [278, 173] width 425 height 121
click at [76, 237] on button "Save" at bounding box center [79, 239] width 18 height 11
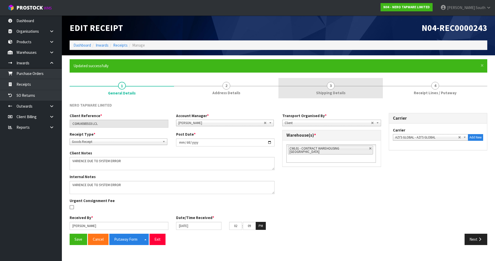
click at [330, 87] on span "3" at bounding box center [331, 86] width 8 height 8
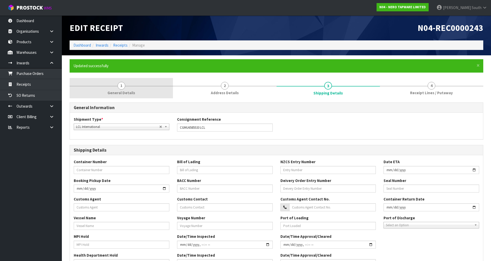
click at [161, 97] on link "1 General Details" at bounding box center [121, 88] width 103 height 20
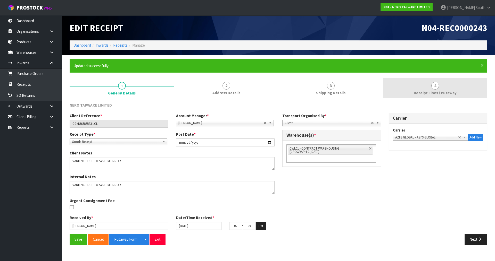
click at [442, 94] on span "Receipt Lines / Putaway" at bounding box center [435, 92] width 43 height 5
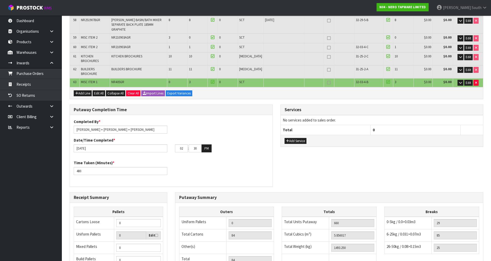
scroll to position [858, 0]
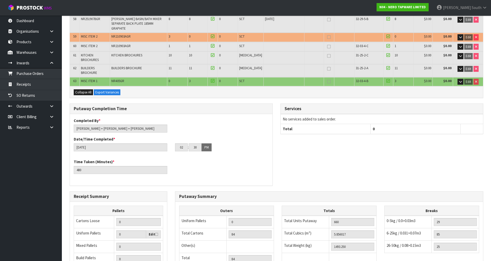
click at [463, 86] on div "Collapse All Export Variances" at bounding box center [276, 92] width 413 height 12
drag, startPoint x: 473, startPoint y: 9, endPoint x: 470, endPoint y: 18, distance: 9.8
click at [473, 9] on span "South" at bounding box center [476, 7] width 10 height 5
click at [470, 21] on link "Logout" at bounding box center [470, 20] width 41 height 7
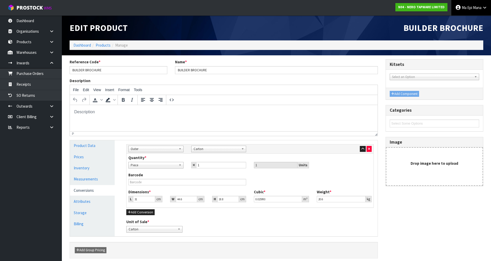
click at [462, 6] on span "Ma Epi" at bounding box center [467, 7] width 10 height 5
click at [475, 21] on link "Logout" at bounding box center [470, 20] width 41 height 7
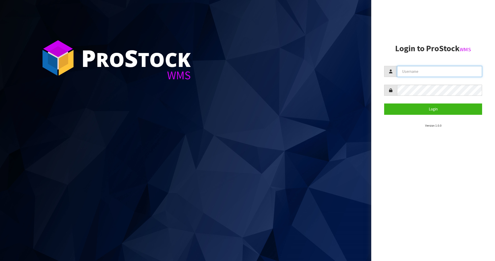
type input "[PERSON_NAME]"
click at [405, 73] on input "Zackary" at bounding box center [439, 71] width 85 height 11
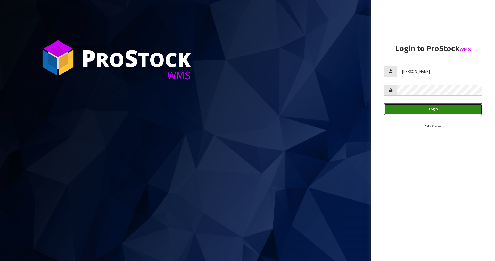
click at [421, 109] on button "Login" at bounding box center [433, 109] width 98 height 11
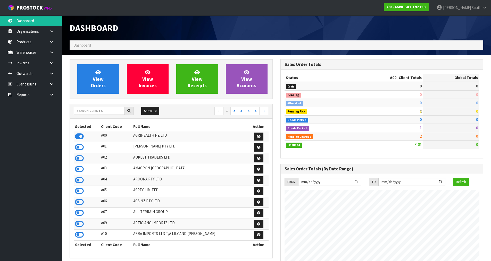
scroll to position [390, 210]
click at [92, 114] on input "text" at bounding box center [99, 111] width 51 height 8
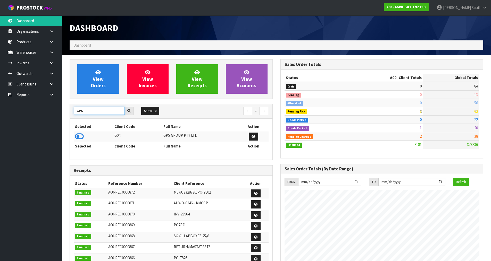
type input "GPS"
click at [84, 136] on td at bounding box center [93, 136] width 39 height 11
click at [82, 136] on icon at bounding box center [79, 137] width 9 height 8
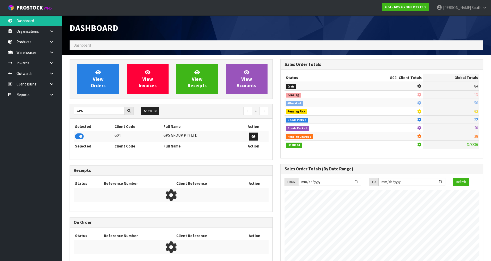
scroll to position [257322, 257426]
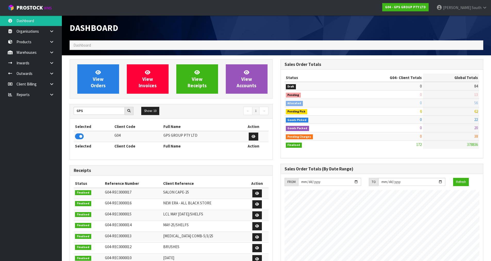
click at [175, 111] on nav "← 1 →" at bounding box center [222, 111] width 94 height 9
click at [183, 104] on div "GPS Show: 10 5 10 25 50 ← 1 → Selected Client Code Full Name Action G04 GPS GRO…" at bounding box center [171, 132] width 203 height 56
click at [56, 67] on link at bounding box center [53, 63] width 16 height 11
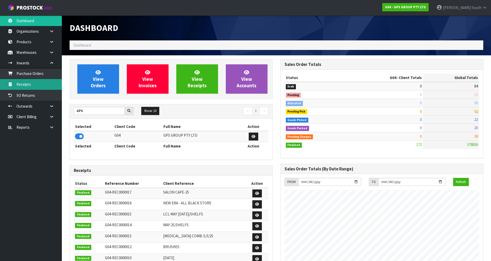
click at [31, 84] on link "Receipts" at bounding box center [31, 84] width 62 height 11
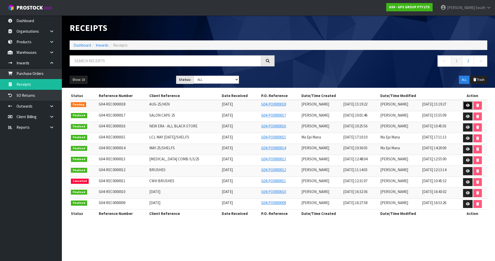
click at [469, 107] on link at bounding box center [468, 106] width 10 height 8
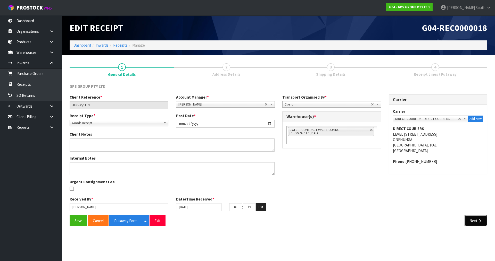
click at [472, 218] on button "Next" at bounding box center [475, 220] width 23 height 11
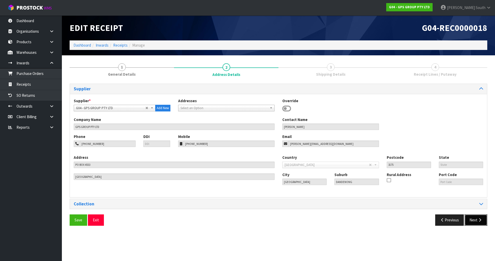
click at [480, 223] on button "Next" at bounding box center [475, 220] width 23 height 11
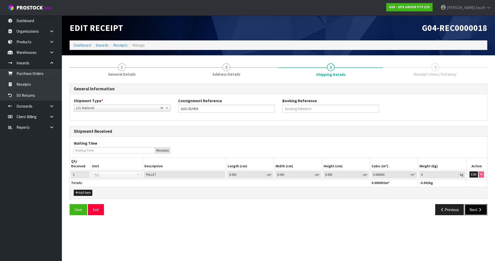
click at [472, 211] on button "Next" at bounding box center [475, 209] width 23 height 11
click at [470, 173] on button "Edit" at bounding box center [473, 175] width 9 height 6
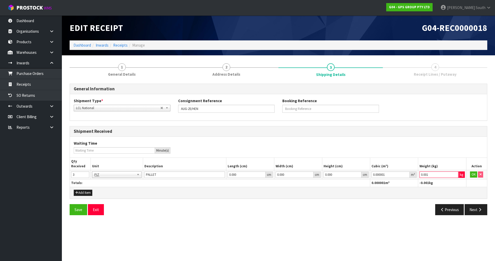
type input "0.001"
click at [454, 173] on input "0.001" at bounding box center [438, 175] width 39 height 6
click at [471, 176] on button "OK" at bounding box center [473, 175] width 7 height 6
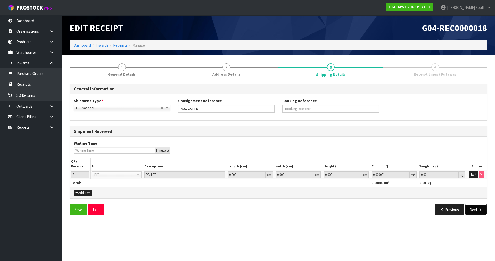
click at [477, 206] on button "Next" at bounding box center [475, 209] width 23 height 11
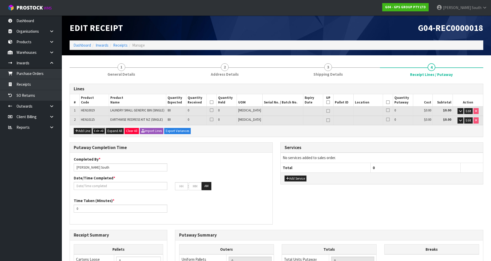
click at [97, 131] on button "Edit All" at bounding box center [98, 131] width 13 height 6
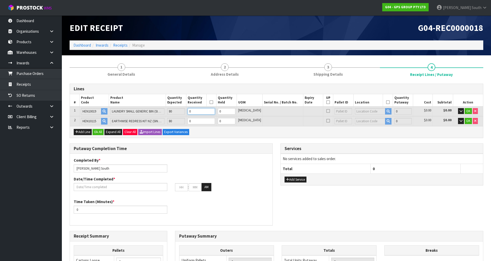
click at [191, 114] on tr "1 HEN10019 LAUNDRY SMALL GENERIC BIN (SINGLE) 80 0 0 PCE 0 $0.00 $0.00 OK" at bounding box center [276, 112] width 413 height 10
type input "8"
type input "0.37044"
type input "48.4"
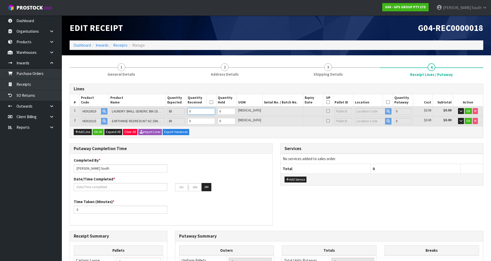
type input "8"
type input "80"
type input "3.7044"
type input "484"
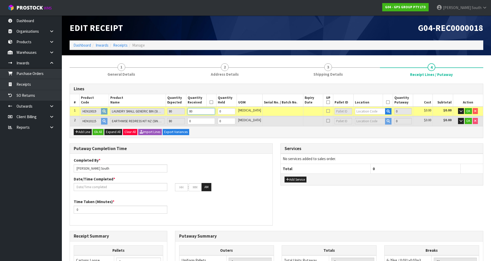
type input "80"
drag, startPoint x: 208, startPoint y: 119, endPoint x: 193, endPoint y: 122, distance: 15.8
click at [193, 122] on tr "2 HEN10115 EARTHWISE REDRESS KIT NZ (SINGLE) 80 0 0 PCE 0 $0.00 $0.00 OK" at bounding box center [276, 121] width 413 height 10
type input "88"
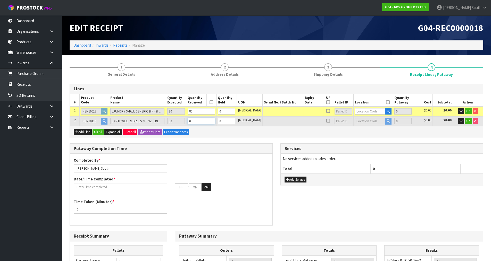
type input "3.785712"
type input "493.6"
type input "8"
type input "160"
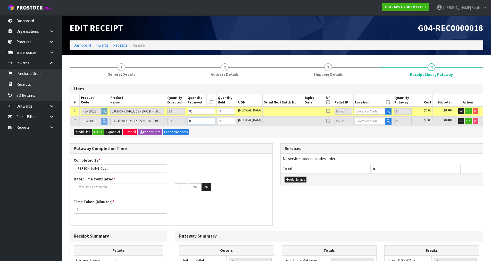
type input "4.51752"
type input "580"
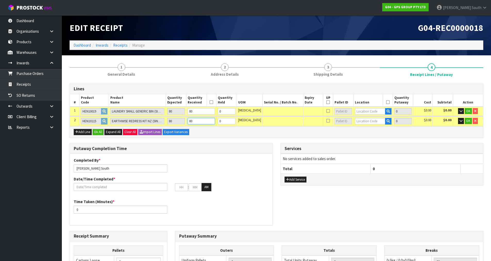
type input "80"
click at [363, 112] on input "text" at bounding box center [370, 111] width 30 height 6
click at [357, 111] on input "text" at bounding box center [370, 111] width 30 height 6
click at [388, 111] on button "button" at bounding box center [388, 111] width 6 height 7
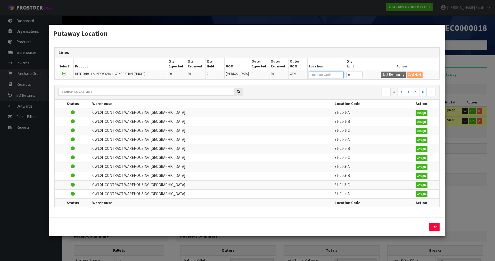
click at [323, 75] on input "text" at bounding box center [326, 75] width 35 height 6
type input "39-12-3-A"
type input "80"
type input "39-12-3-A"
type input "80"
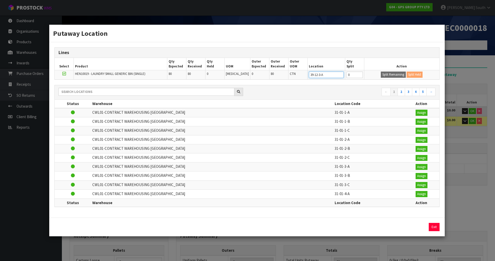
type input "39-12-3-A"
drag, startPoint x: 350, startPoint y: 73, endPoint x: 342, endPoint y: 75, distance: 7.4
click at [342, 75] on tr "HEN10019 - LAUNDRY SMALL GENERIC BIN (SINGLE) 80 80 0 PCE 0 80 CTN 39-12-3-A 0 …" at bounding box center [247, 74] width 384 height 9
type input "40"
click at [386, 74] on button "Split Remaining" at bounding box center [393, 75] width 25 height 6
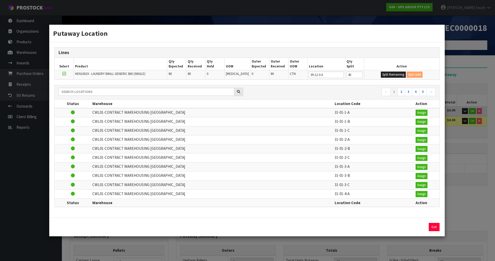
type input "40"
type input "0"
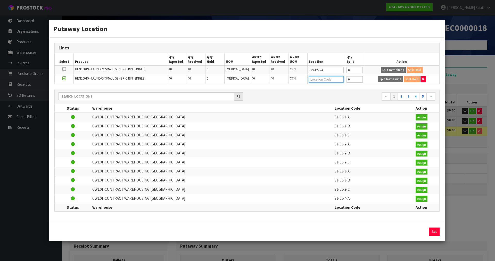
click at [319, 78] on input "text" at bounding box center [326, 79] width 35 height 6
type input "39-04-4-A"
click at [437, 232] on button "Exit" at bounding box center [433, 232] width 11 height 8
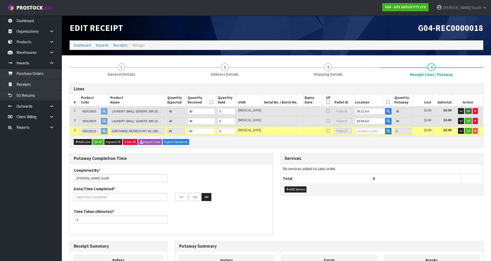
click at [468, 111] on span "OK" at bounding box center [468, 111] width 4 height 4
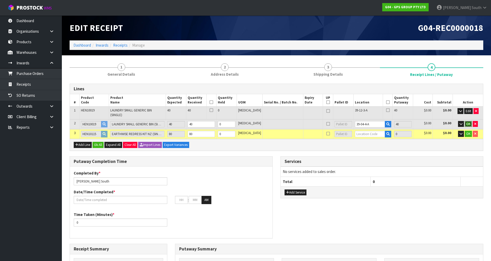
click at [468, 121] on button "OK" at bounding box center [468, 124] width 7 height 6
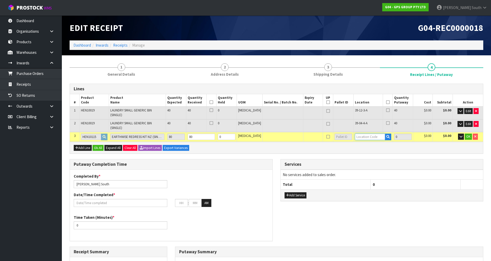
click at [361, 134] on input "text" at bounding box center [370, 137] width 30 height 6
type input "39-11-3"
click at [367, 140] on strong "39-11-3" at bounding box center [361, 139] width 13 height 5
type input "160"
type input "39-11-3-A"
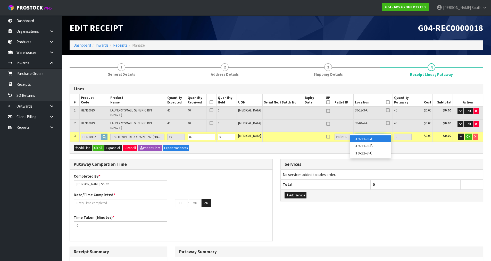
type input "80"
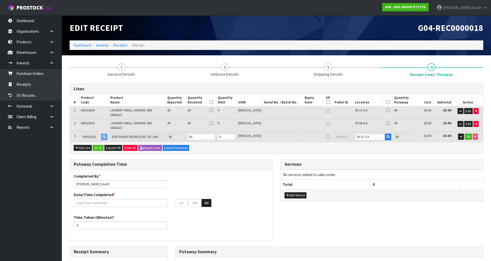
click at [408, 145] on div "Add Line Ok All Expand All Clear All Import Lines Export Variances" at bounding box center [276, 148] width 413 height 12
click at [471, 134] on button "OK" at bounding box center [468, 137] width 7 height 6
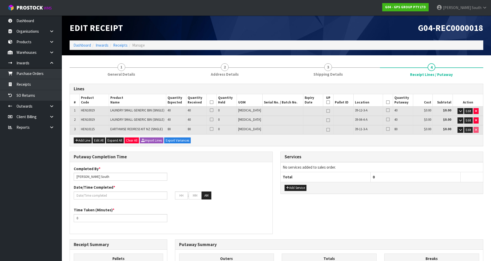
click at [386, 103] on icon at bounding box center [388, 102] width 4 height 0
click at [213, 102] on icon at bounding box center [212, 102] width 4 height 0
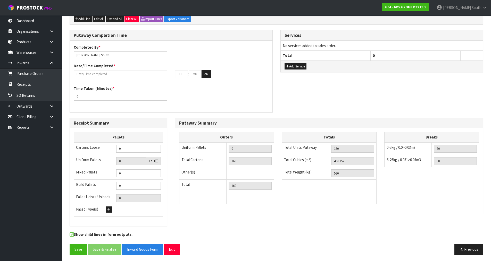
scroll to position [123, 0]
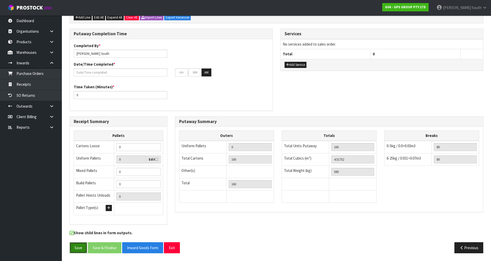
click at [81, 249] on button "Save" at bounding box center [79, 247] width 18 height 11
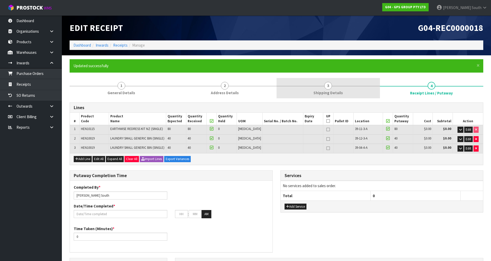
click at [321, 86] on link "3 Shipping Details" at bounding box center [327, 88] width 103 height 20
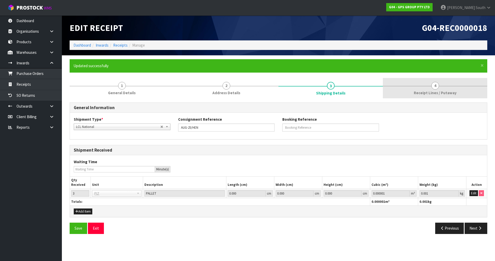
click at [438, 83] on link "4 Receipt Lines / Putaway" at bounding box center [435, 88] width 104 height 20
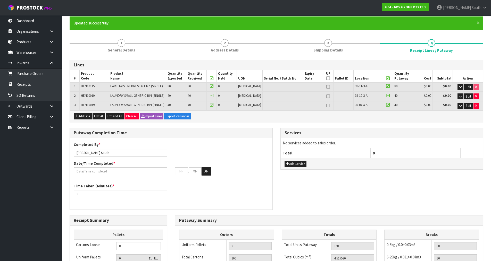
scroll to position [26, 0]
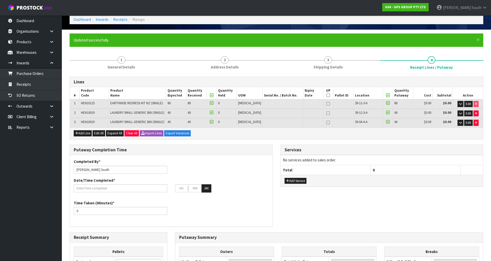
click at [326, 113] on icon at bounding box center [328, 113] width 4 height 0
type input "1"
type input "120"
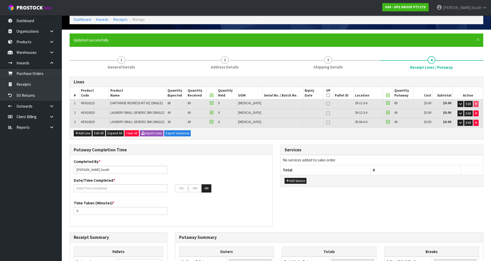
type input "121"
click at [353, 137] on div "Add Line Edit All Expand All Clear All Import Lines Export Variances" at bounding box center [276, 134] width 413 height 12
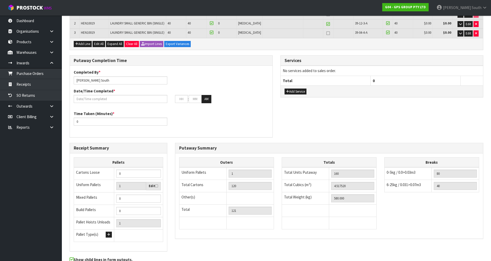
scroll to position [142, 0]
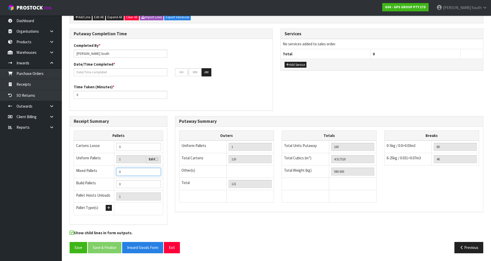
drag, startPoint x: 138, startPoint y: 173, endPoint x: 94, endPoint y: 173, distance: 44.3
click at [94, 173] on tr "Mixed Pallets 0" at bounding box center [118, 172] width 89 height 12
type input "2"
type input "3"
type input "2"
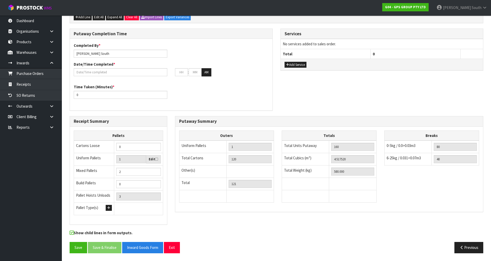
click at [174, 197] on div "Putaway Summary Outers Uniform Pallets 1 Total Cartons 120 Other(s) Bag x 0 Bar…" at bounding box center [329, 167] width 316 height 102
drag, startPoint x: 111, startPoint y: 54, endPoint x: 47, endPoint y: 58, distance: 63.8
type input "Ma + krishna + johny"
click at [240, 108] on div "Completed By * Ma + krishna + johny Date/Time Completed * : : AM Time Taken (Mi…" at bounding box center [171, 75] width 203 height 72
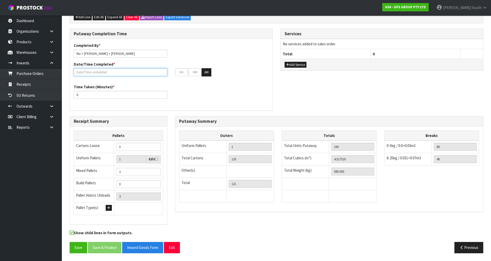
click at [132, 75] on input "text" at bounding box center [121, 72] width 94 height 8
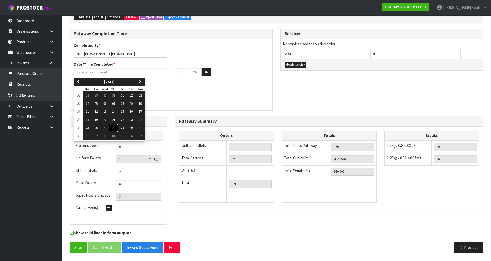
click at [115, 126] on span "28" at bounding box center [113, 128] width 3 height 4
type input "28/08/2025"
type input "12"
type input "00"
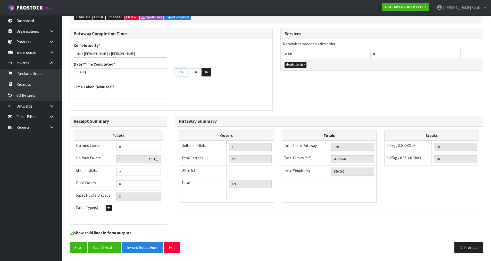
drag, startPoint x: 184, startPoint y: 73, endPoint x: 155, endPoint y: 76, distance: 29.0
click at [157, 76] on div "28/08/2025 12 : 00 : 00 AM" at bounding box center [171, 72] width 203 height 8
type input "28/08/2025"
type input "05"
click at [208, 73] on button "AM" at bounding box center [206, 72] width 10 height 8
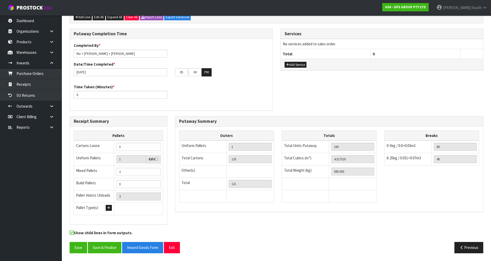
click at [198, 94] on div "Time Taken (Minutes) * 0" at bounding box center [171, 93] width 203 height 19
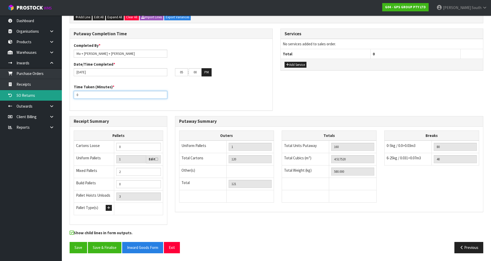
drag, startPoint x: 104, startPoint y: 92, endPoint x: 46, endPoint y: 96, distance: 58.6
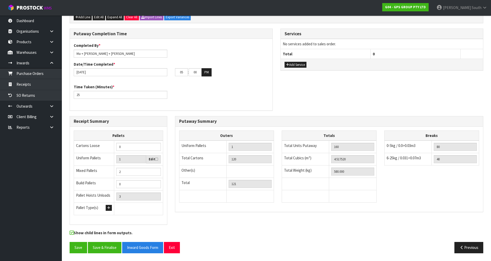
click at [246, 88] on div "Time Taken (Minutes) * 25" at bounding box center [171, 93] width 203 height 19
drag, startPoint x: 124, startPoint y: 92, endPoint x: 91, endPoint y: 96, distance: 33.1
click at [91, 96] on input "25" at bounding box center [121, 95] width 94 height 8
type input "2"
type input "30"
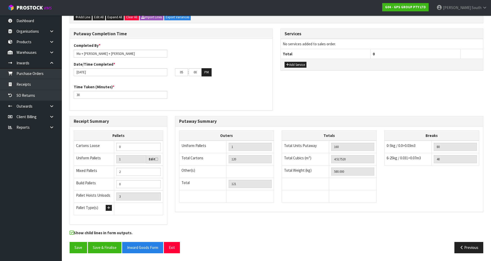
click at [270, 91] on div "Time Taken (Minutes) * 30" at bounding box center [171, 93] width 203 height 19
click at [362, 213] on div "Putaway Summary Outers Uniform Pallets 1 Total Cartons 120 Other(s) Bag x 0 Bar…" at bounding box center [329, 167] width 316 height 102
click at [378, 204] on div "Totals Total Units Putaway 160 Total Cubics (m³) 4.517520 Total Weight (kg) 580…" at bounding box center [329, 170] width 103 height 78
click at [99, 243] on button "Save & Finalise" at bounding box center [104, 247] width 33 height 11
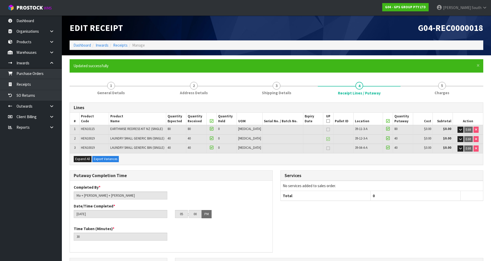
click at [163, 72] on div "× Close Updated successfully" at bounding box center [277, 65] width 414 height 13
click at [114, 84] on span "1" at bounding box center [111, 86] width 8 height 8
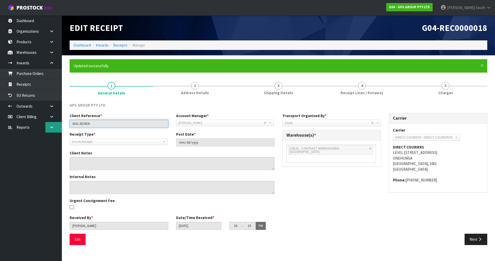
drag, startPoint x: 121, startPoint y: 127, endPoint x: 52, endPoint y: 127, distance: 68.8
click at [52, 127] on body "Toggle navigation ProStock WMS G04 - GPS GROUP PTY LTD Zachary South Logout Das…" at bounding box center [247, 130] width 495 height 261
click at [336, 109] on div "GPS GROUP PTY LTD" at bounding box center [278, 108] width 425 height 11
click at [329, 202] on div "Client Reference * AUG-25/HEN Account Manager * Zubair Moolla Rod Giles Kirsty …" at bounding box center [278, 173] width 425 height 121
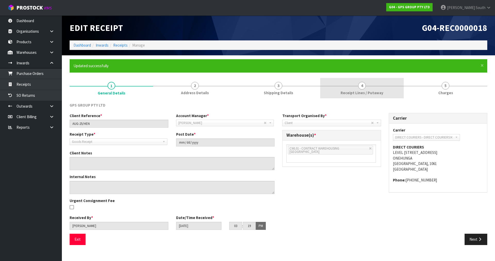
click at [386, 86] on link "4 Receipt Lines / Putaway" at bounding box center [361, 88] width 83 height 20
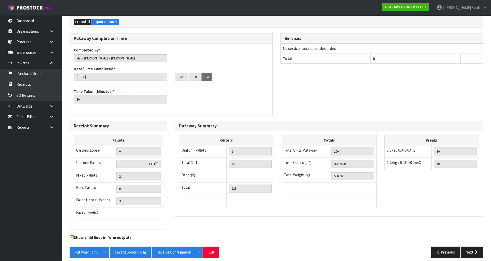
scroll to position [142, 0]
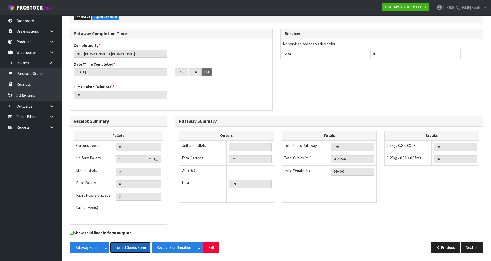
drag, startPoint x: 131, startPoint y: 246, endPoint x: 208, endPoint y: 236, distance: 77.9
click at [131, 246] on button "Inward Goods Form" at bounding box center [130, 247] width 41 height 11
drag, startPoint x: 477, startPoint y: 6, endPoint x: 475, endPoint y: 13, distance: 7.3
click at [477, 6] on span "South" at bounding box center [476, 7] width 10 height 5
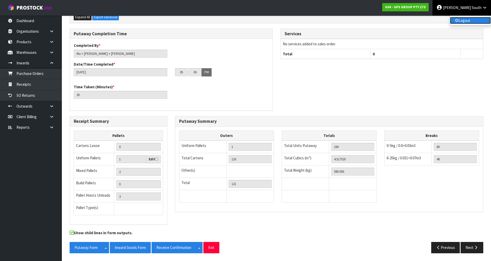
click at [474, 18] on link "Logout" at bounding box center [470, 20] width 41 height 7
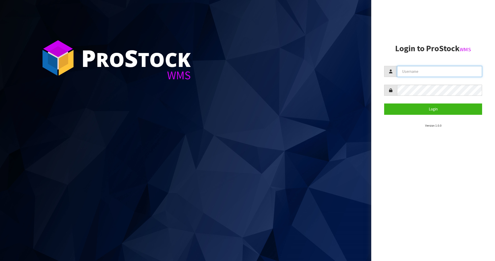
type input "[PERSON_NAME]"
click at [349, 38] on section "P ro S tock WMS" at bounding box center [185, 130] width 371 height 261
type input "[PERSON_NAME]"
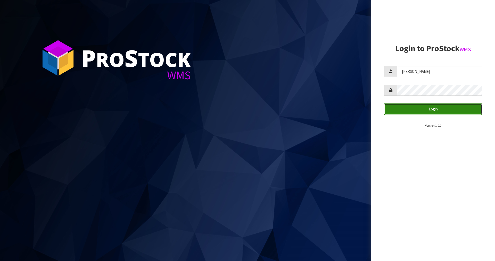
click at [415, 106] on button "Login" at bounding box center [433, 109] width 98 height 11
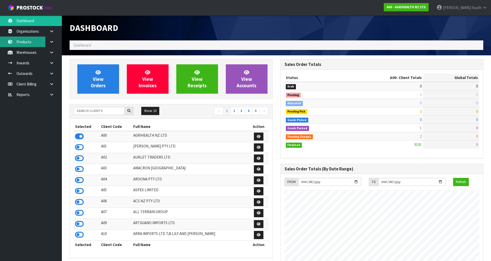
scroll to position [390, 210]
click at [98, 109] on input "text" at bounding box center [99, 111] width 51 height 8
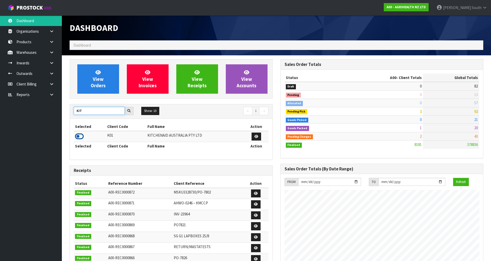
type input "KIT"
click at [81, 134] on icon at bounding box center [79, 137] width 9 height 8
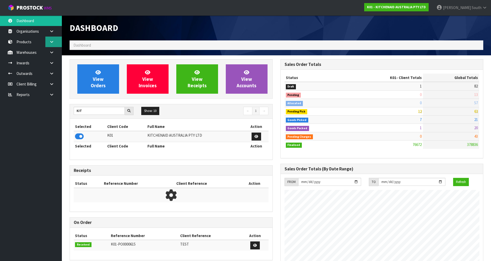
click at [51, 42] on icon at bounding box center [51, 42] width 5 height 4
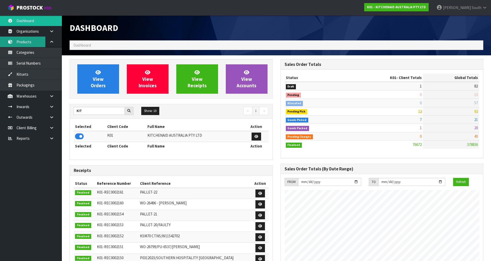
click at [31, 44] on link "Products" at bounding box center [31, 42] width 62 height 11
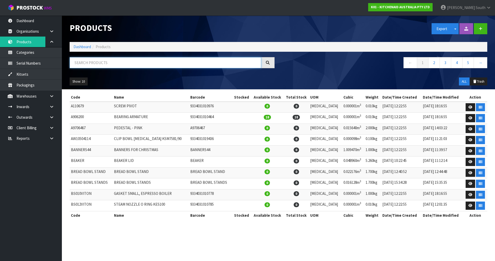
click at [76, 64] on input "text" at bounding box center [165, 62] width 191 height 11
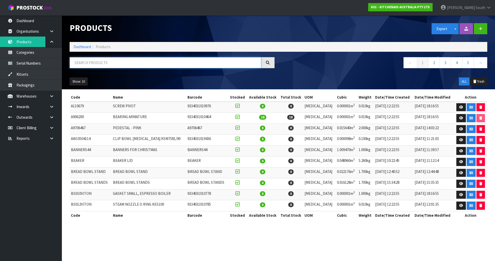
paste input "5KSM180WSAEG"
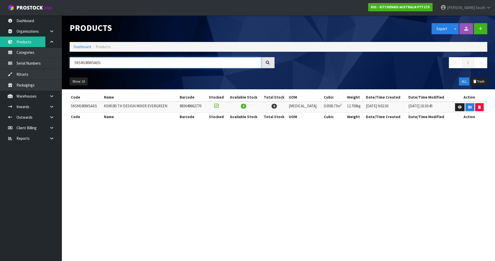
click at [116, 62] on input "5KSM180WSAEG" at bounding box center [165, 62] width 191 height 11
paste input "45AOB"
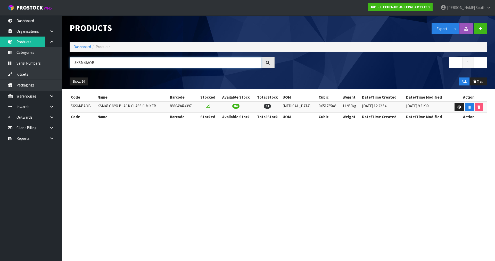
type input "5KSM45AOB"
click at [482, 6] on span "South" at bounding box center [480, 7] width 10 height 5
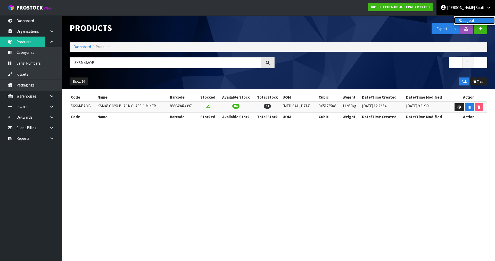
click at [474, 22] on link "Logout" at bounding box center [474, 20] width 41 height 7
